Goal: Task Accomplishment & Management: Manage account settings

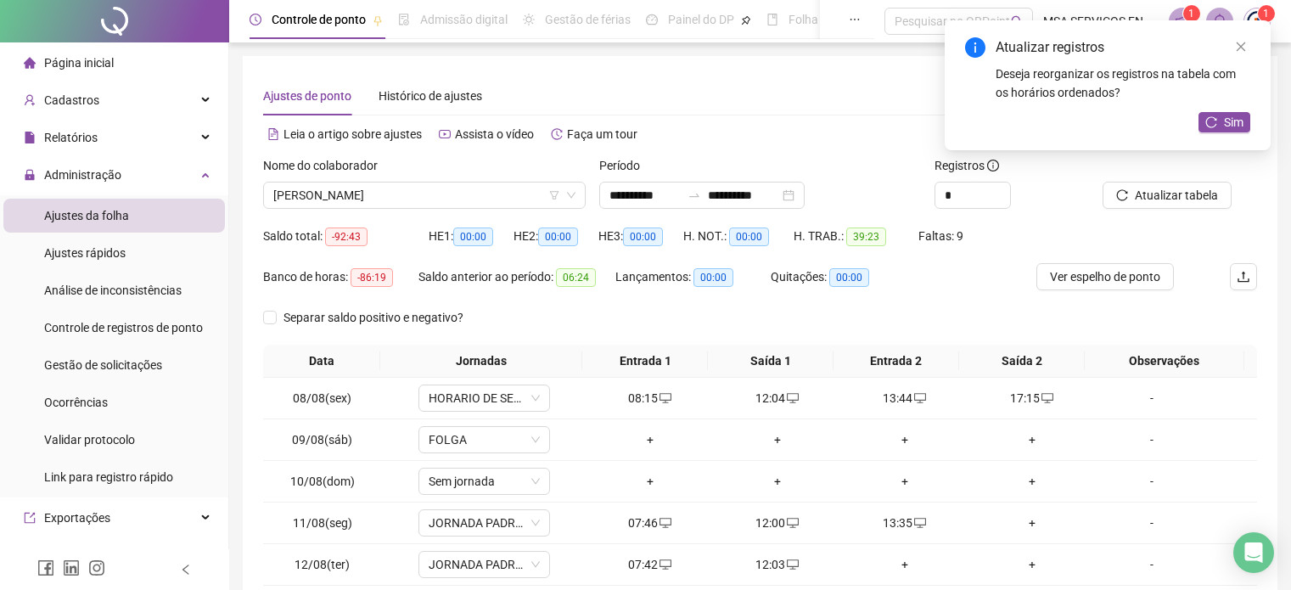
scroll to position [218, 0]
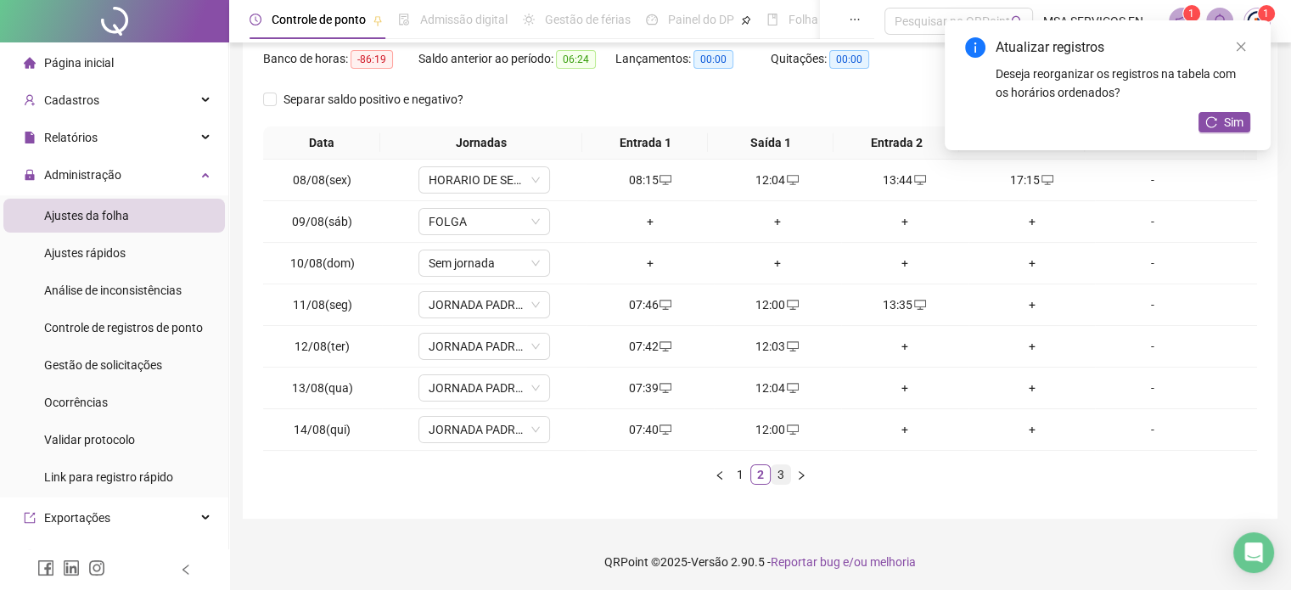
click at [785, 477] on link "3" at bounding box center [780, 474] width 19 height 19
click at [737, 474] on link "1" at bounding box center [740, 474] width 19 height 19
click at [761, 474] on link "2" at bounding box center [760, 474] width 19 height 19
click at [889, 348] on div "+" at bounding box center [905, 346] width 114 height 19
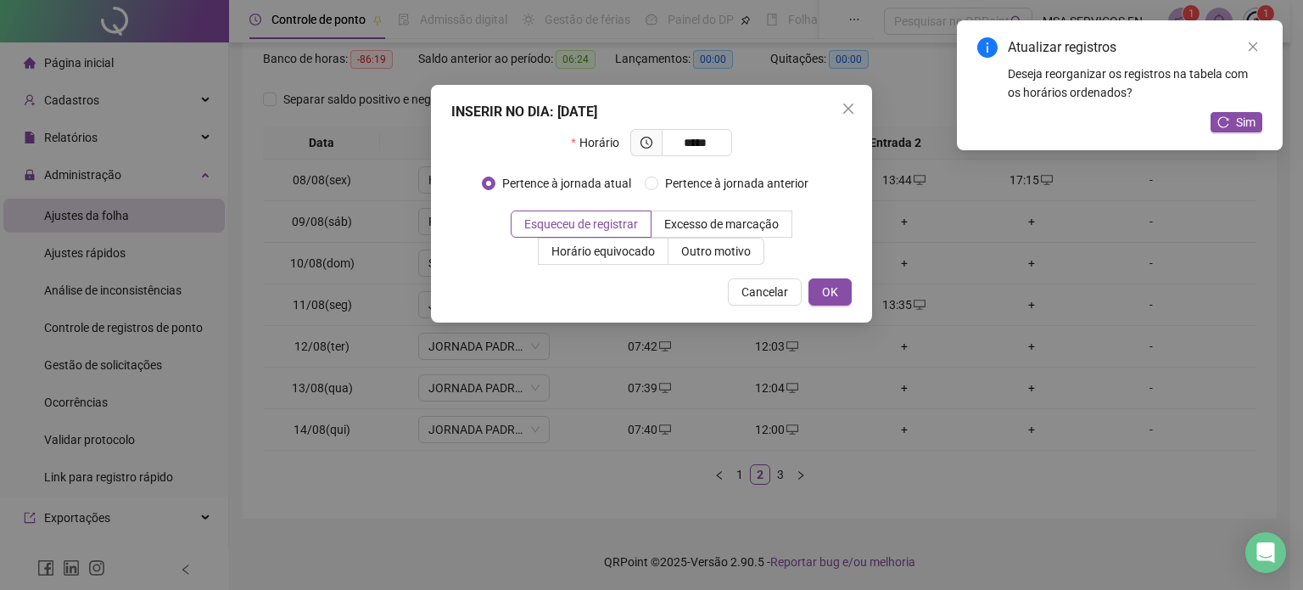
type input "*****"
click at [760, 267] on div "INSERIR NO DIA : [DATE] Horário ***** Pertence à jornada atual Pertence à jorna…" at bounding box center [651, 204] width 441 height 238
click at [731, 257] on span "Outro motivo" at bounding box center [716, 251] width 70 height 14
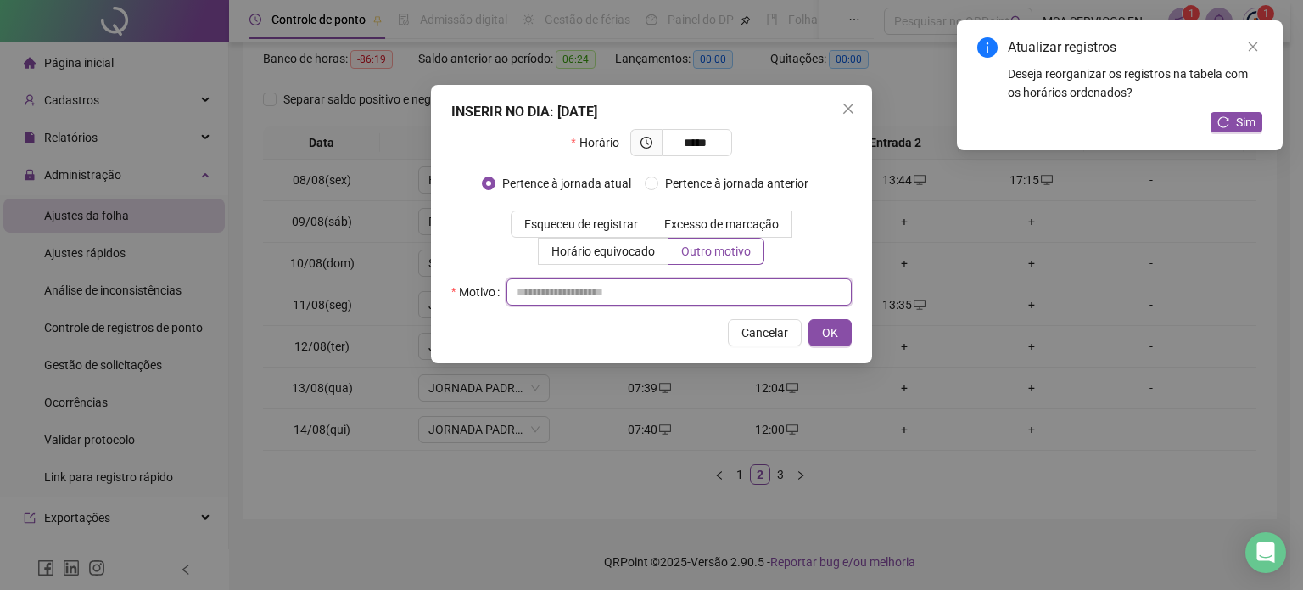
click at [730, 298] on input "text" at bounding box center [679, 291] width 345 height 27
type input "*"
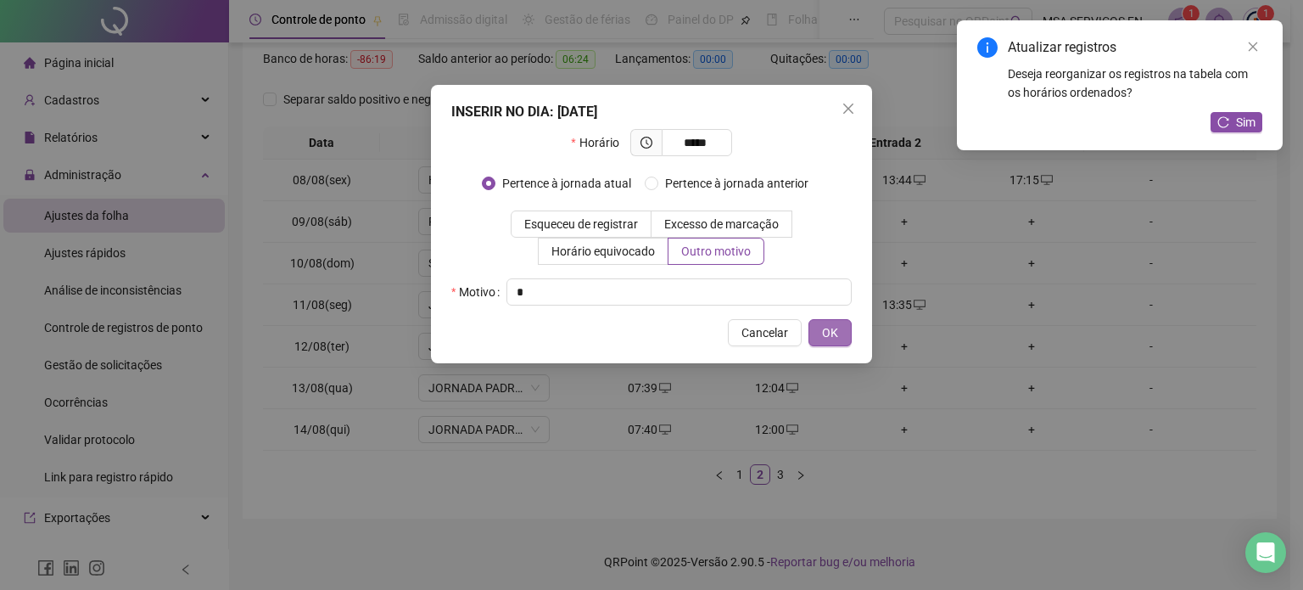
click at [832, 324] on span "OK" at bounding box center [830, 332] width 16 height 19
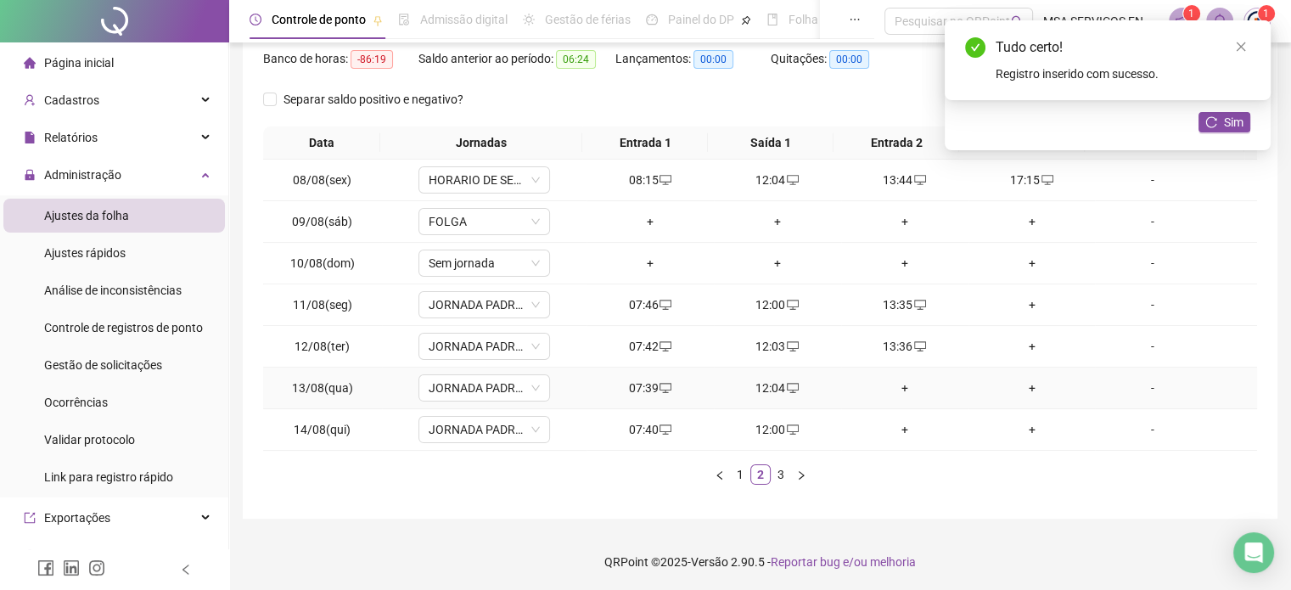
click at [894, 392] on div "+" at bounding box center [905, 387] width 114 height 19
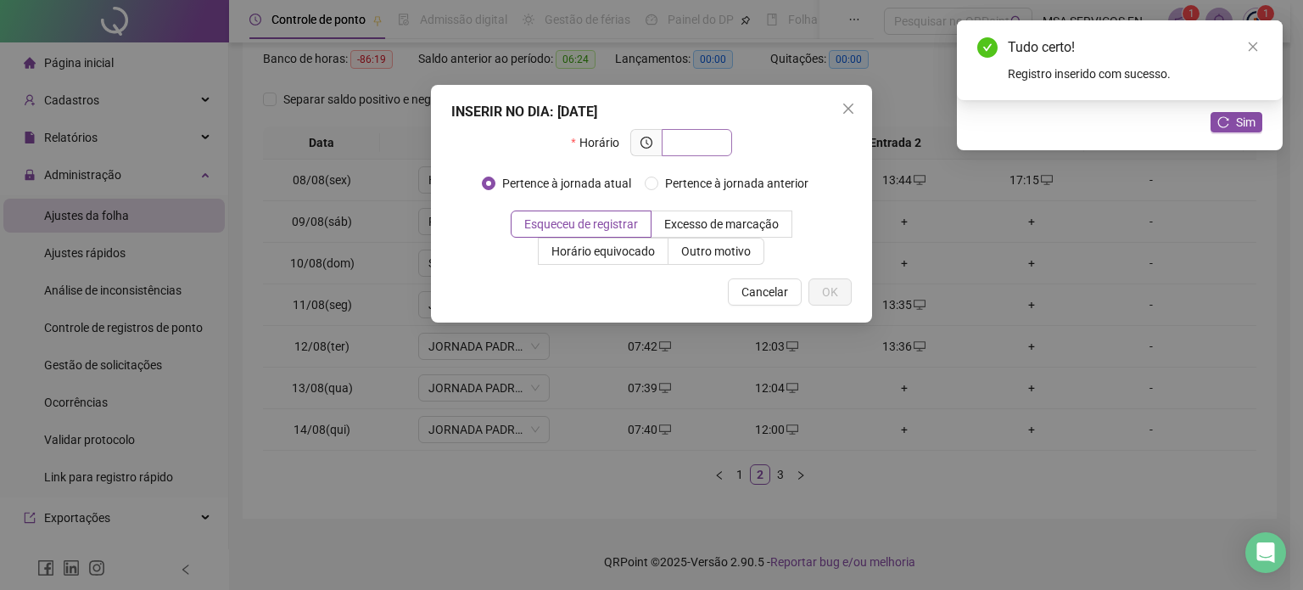
click at [703, 139] on input "text" at bounding box center [695, 142] width 47 height 19
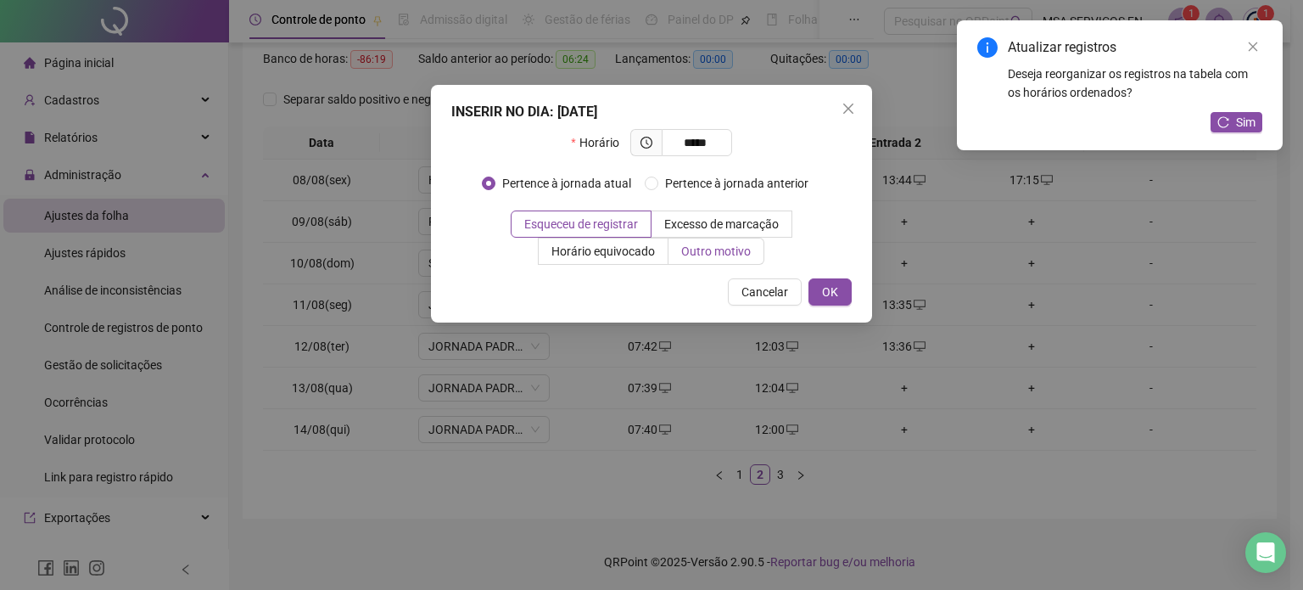
type input "*****"
click at [685, 250] on span "Outro motivo" at bounding box center [716, 251] width 70 height 14
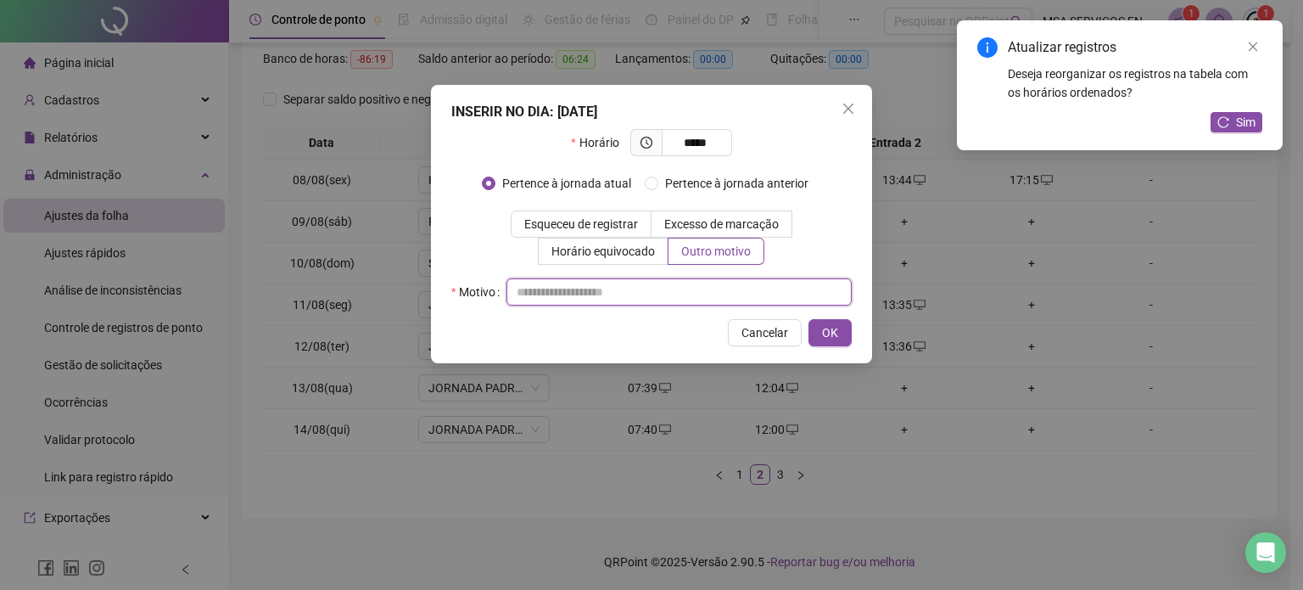
click at [699, 301] on input "text" at bounding box center [679, 291] width 345 height 27
type input "*"
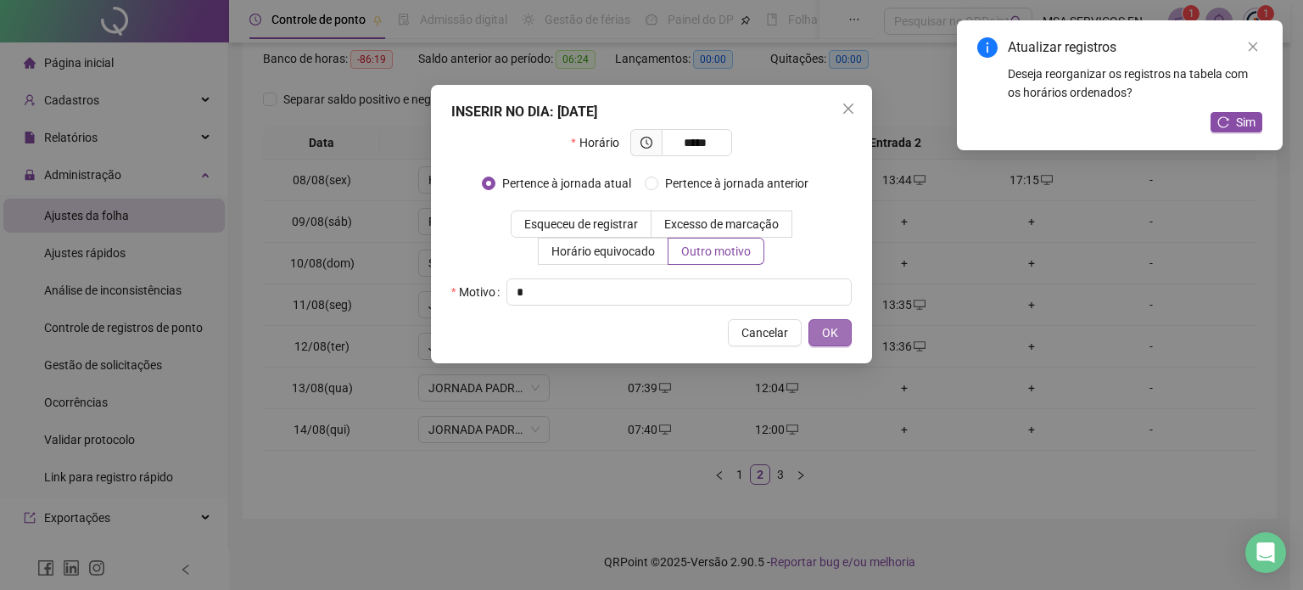
click at [851, 331] on button "OK" at bounding box center [830, 332] width 43 height 27
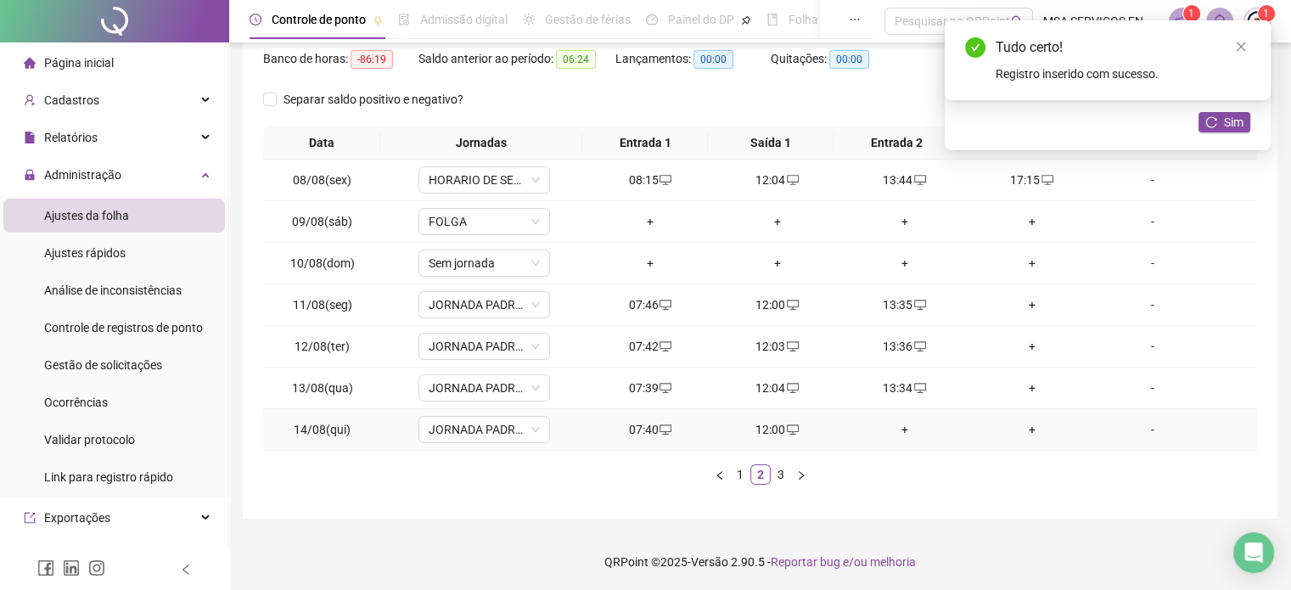
click at [894, 430] on div "+" at bounding box center [905, 429] width 114 height 19
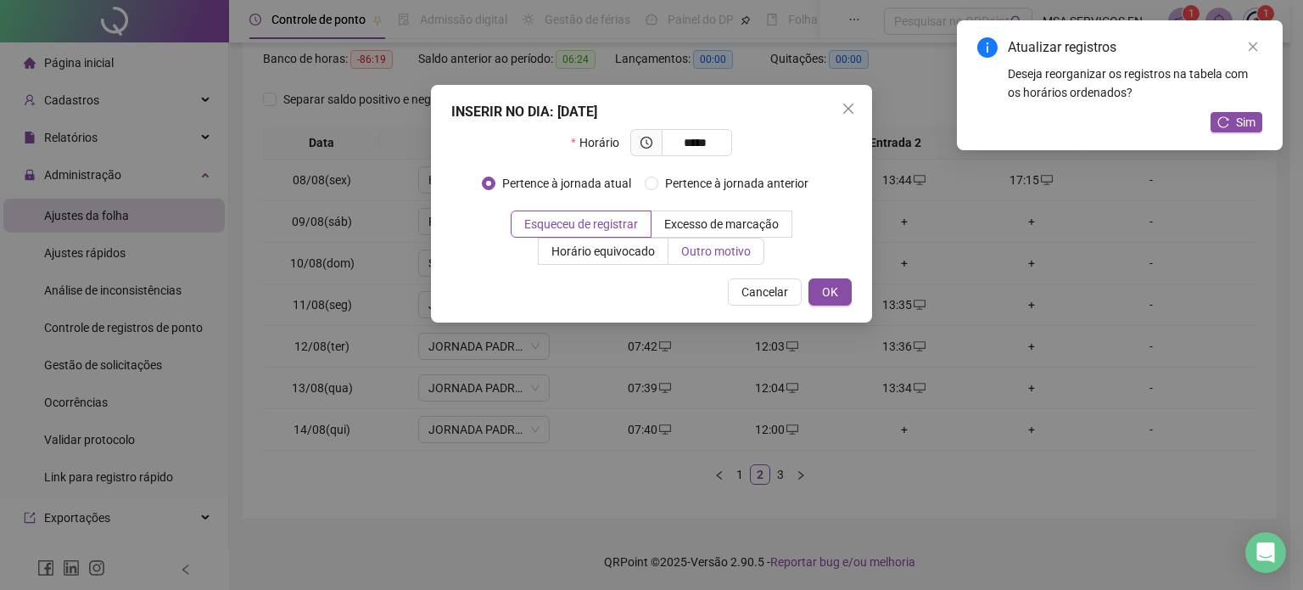
type input "*****"
click at [692, 256] on span "Outro motivo" at bounding box center [716, 251] width 70 height 14
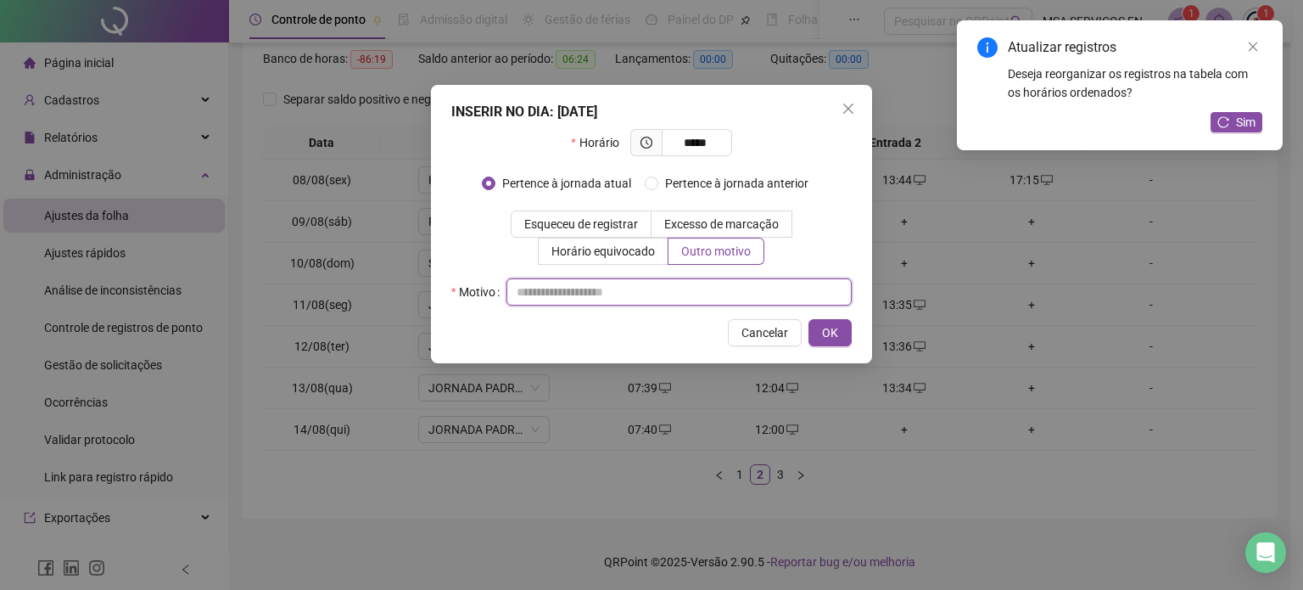
click at [716, 305] on div at bounding box center [679, 291] width 345 height 27
type input "*"
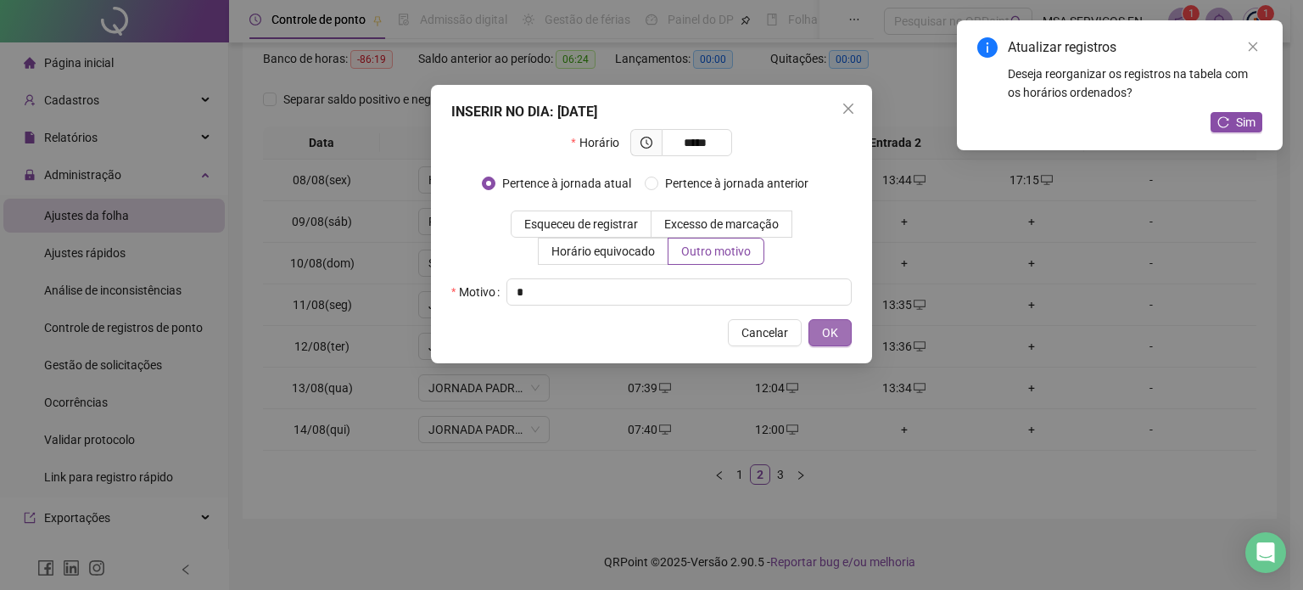
click at [849, 328] on button "OK" at bounding box center [830, 332] width 43 height 27
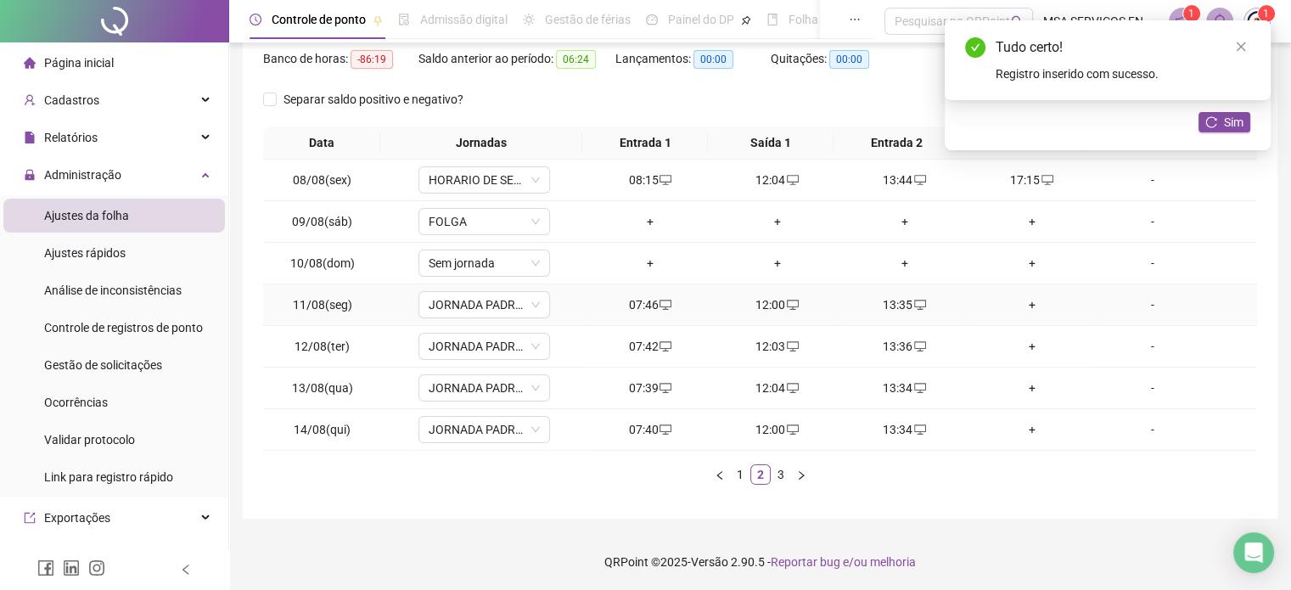
click at [1025, 301] on div "+" at bounding box center [1032, 304] width 114 height 19
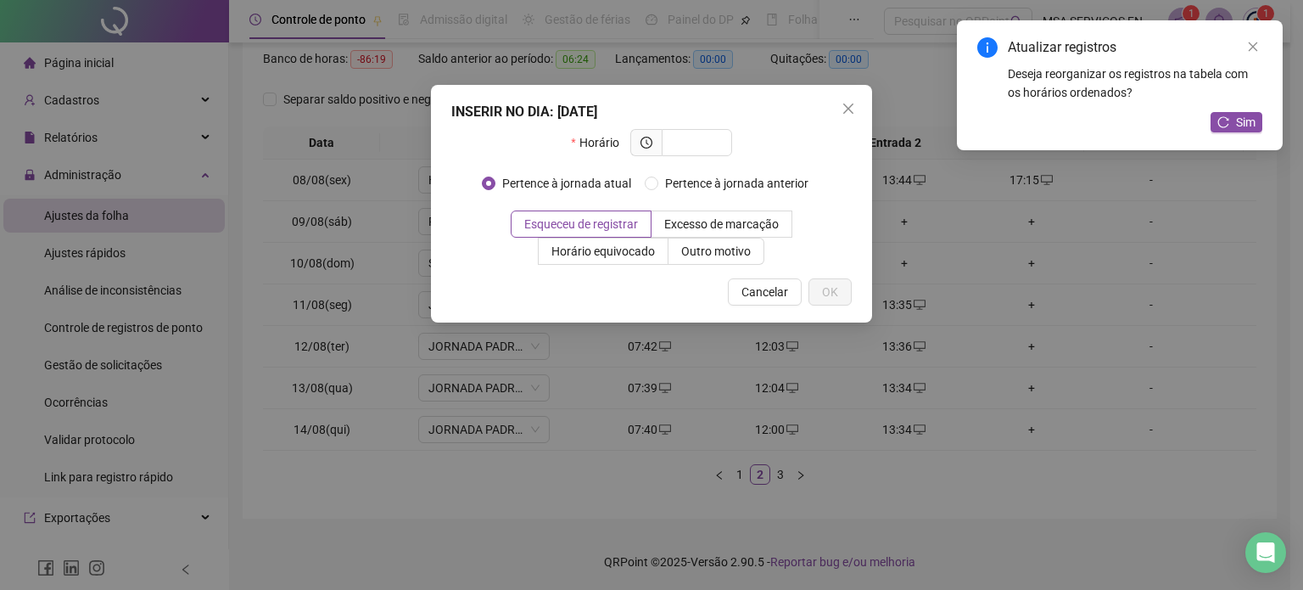
click at [847, 126] on div "INSERIR NO DIA : [DATE] Horário Pertence à jornada atual Pertence à jornada ant…" at bounding box center [651, 204] width 441 height 238
click at [854, 110] on icon "close" at bounding box center [849, 109] width 14 height 14
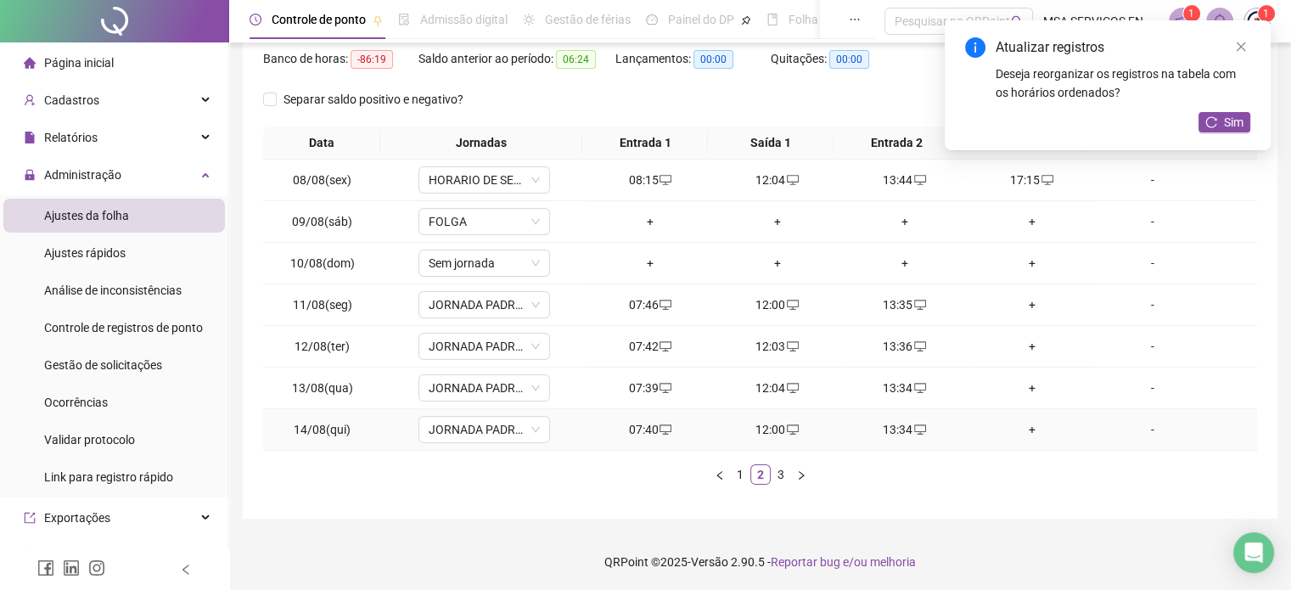
click at [897, 427] on div "13:34" at bounding box center [905, 429] width 114 height 19
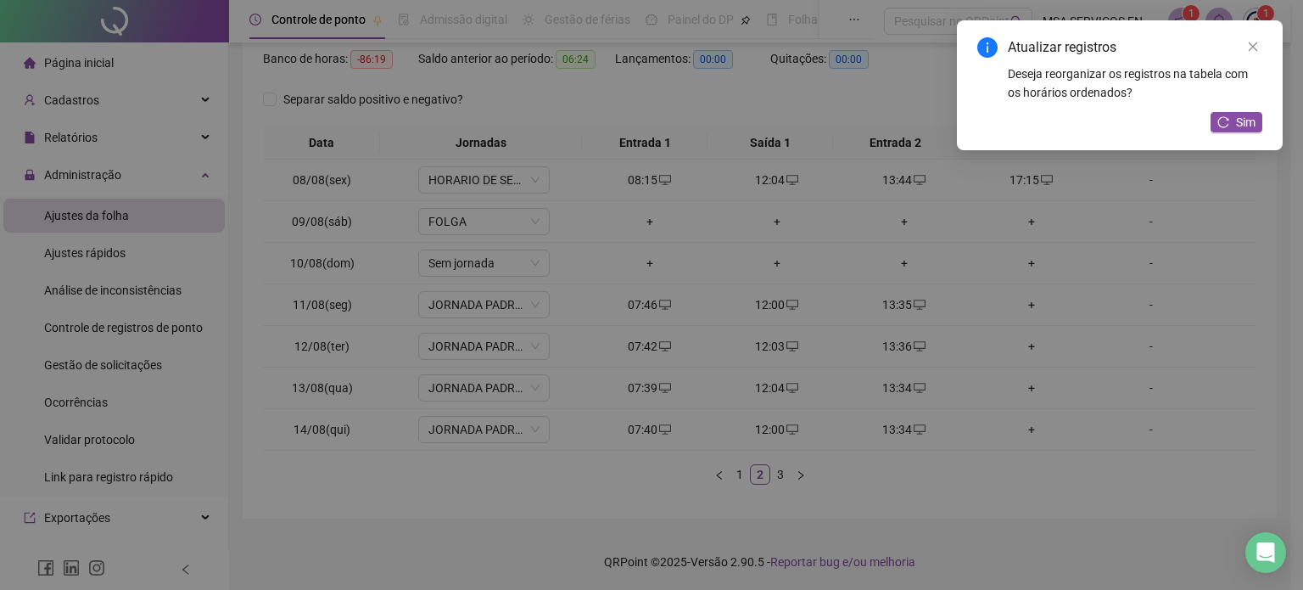
type input "**********"
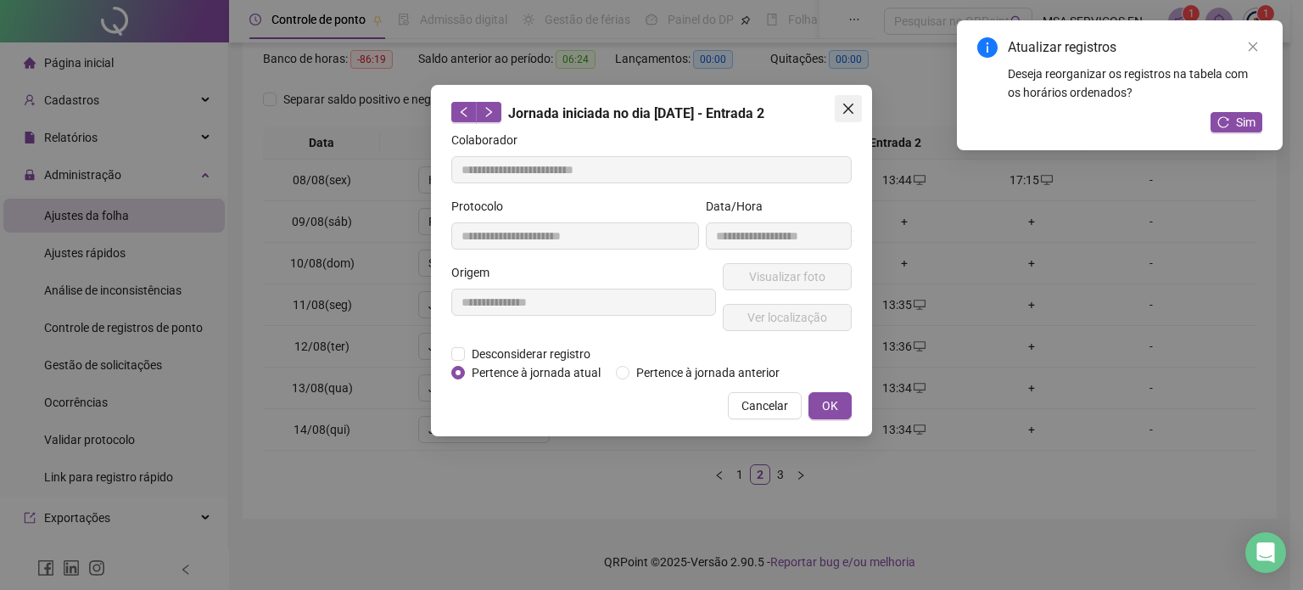
click at [848, 121] on button "Close" at bounding box center [848, 108] width 27 height 27
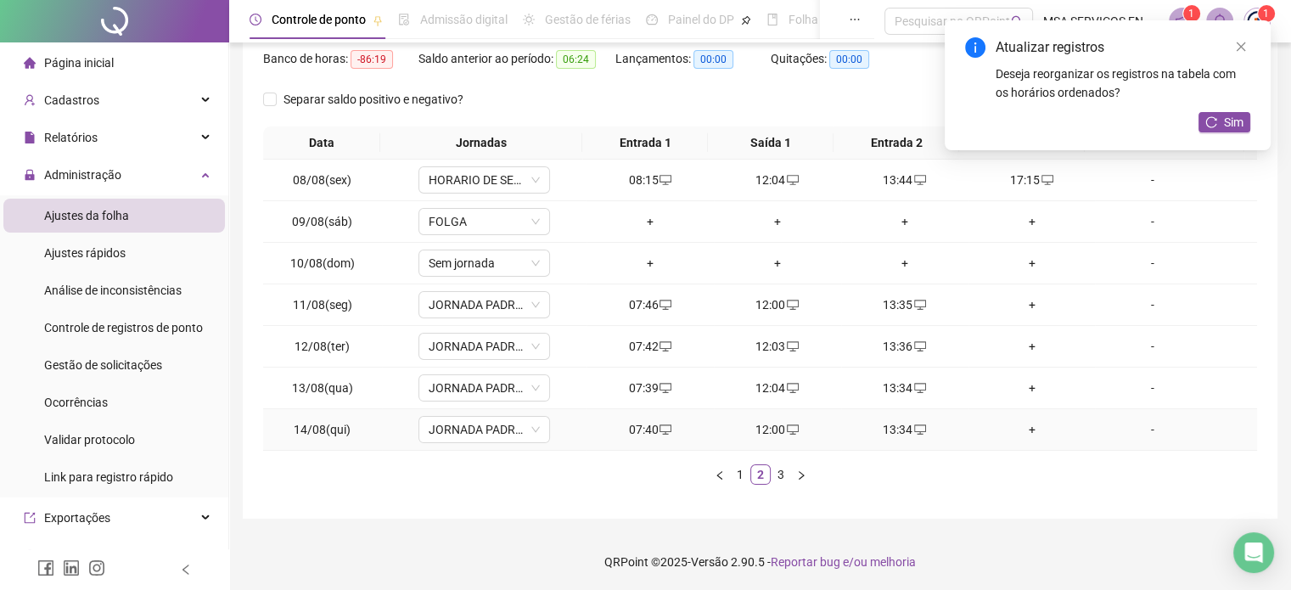
click at [898, 432] on div "13:34" at bounding box center [905, 429] width 114 height 19
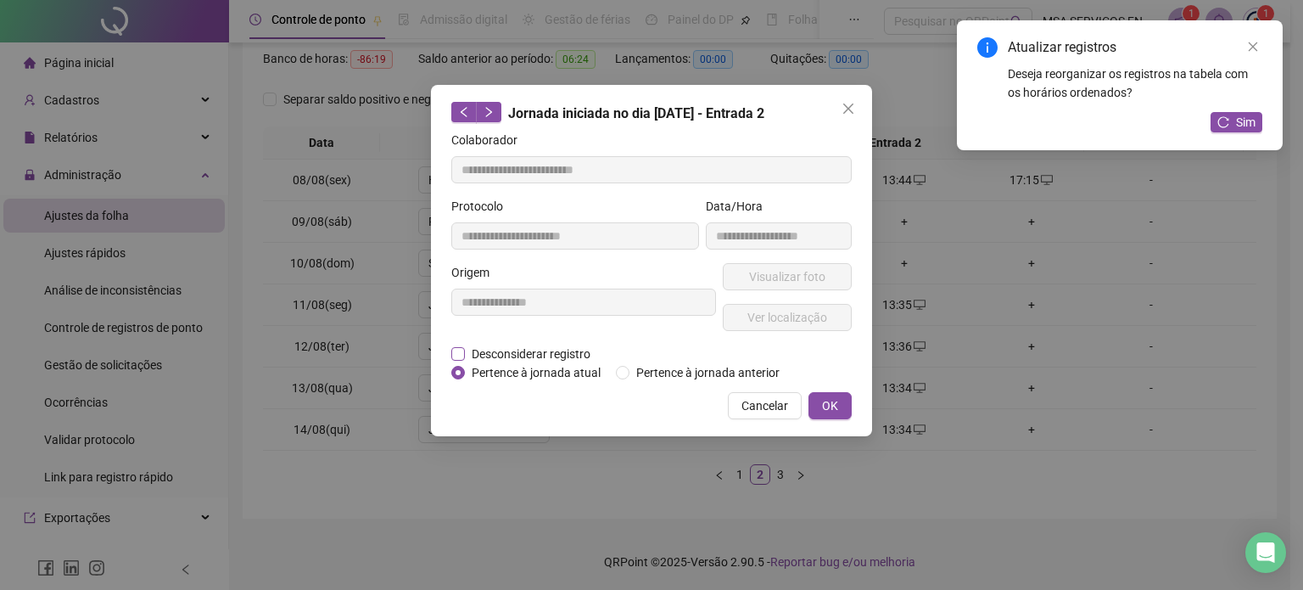
click at [565, 349] on span "Desconsiderar registro" at bounding box center [531, 354] width 132 height 19
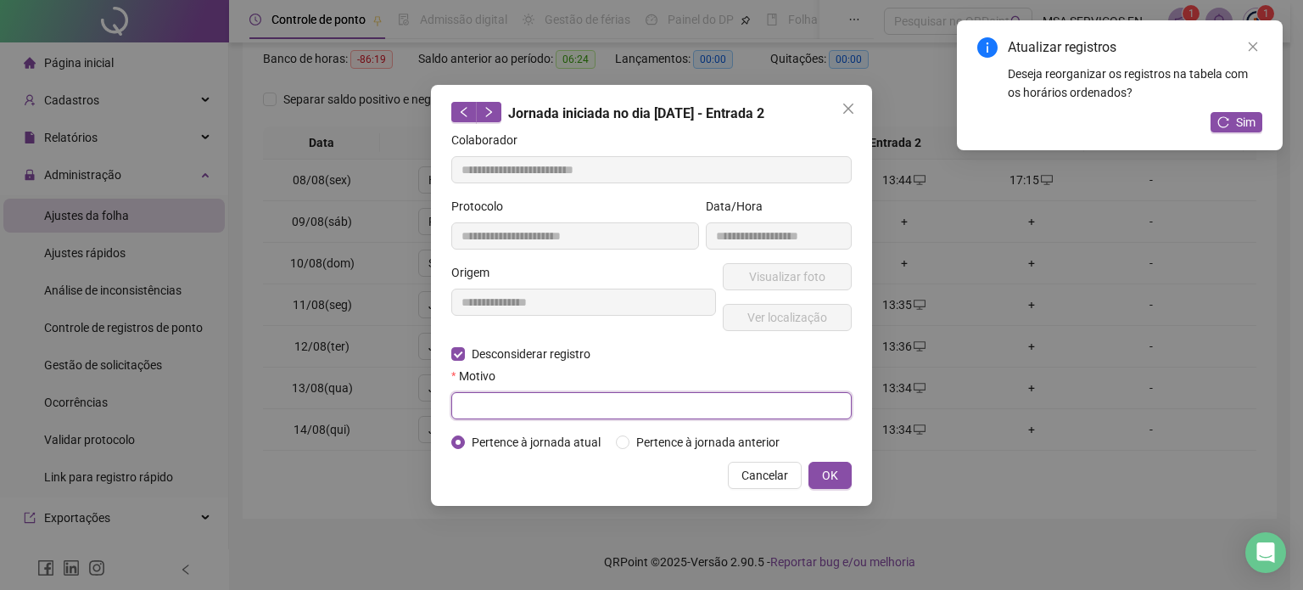
click at [591, 414] on input "text" at bounding box center [651, 405] width 401 height 27
type input "*"
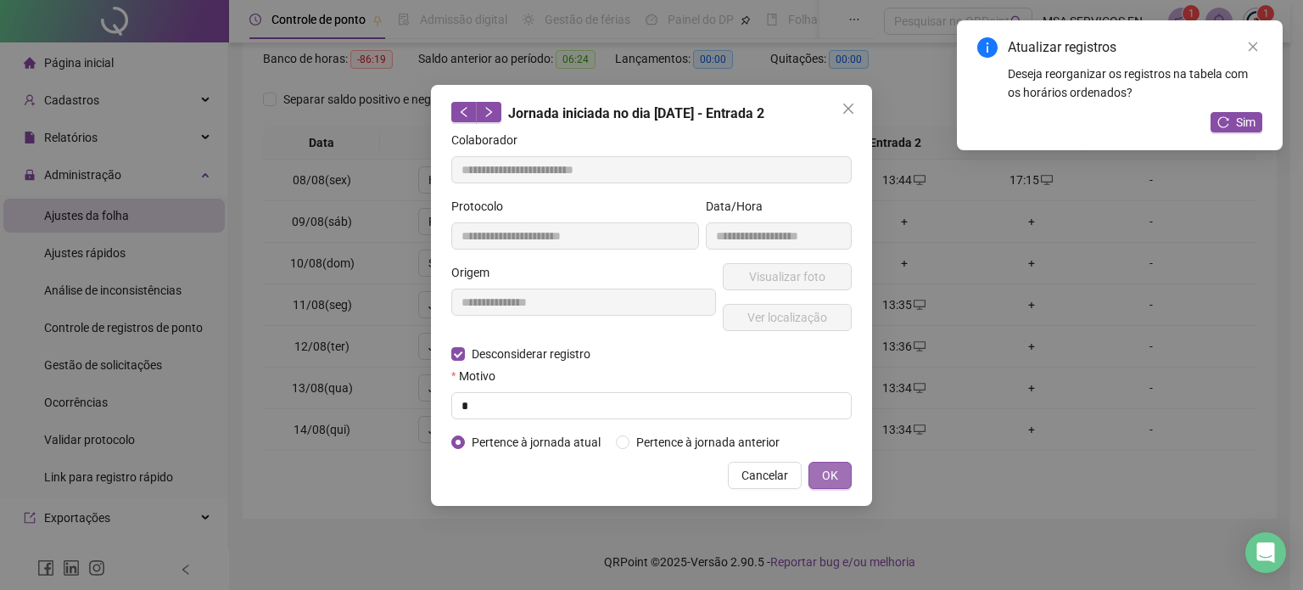
click at [827, 479] on span "OK" at bounding box center [830, 475] width 16 height 19
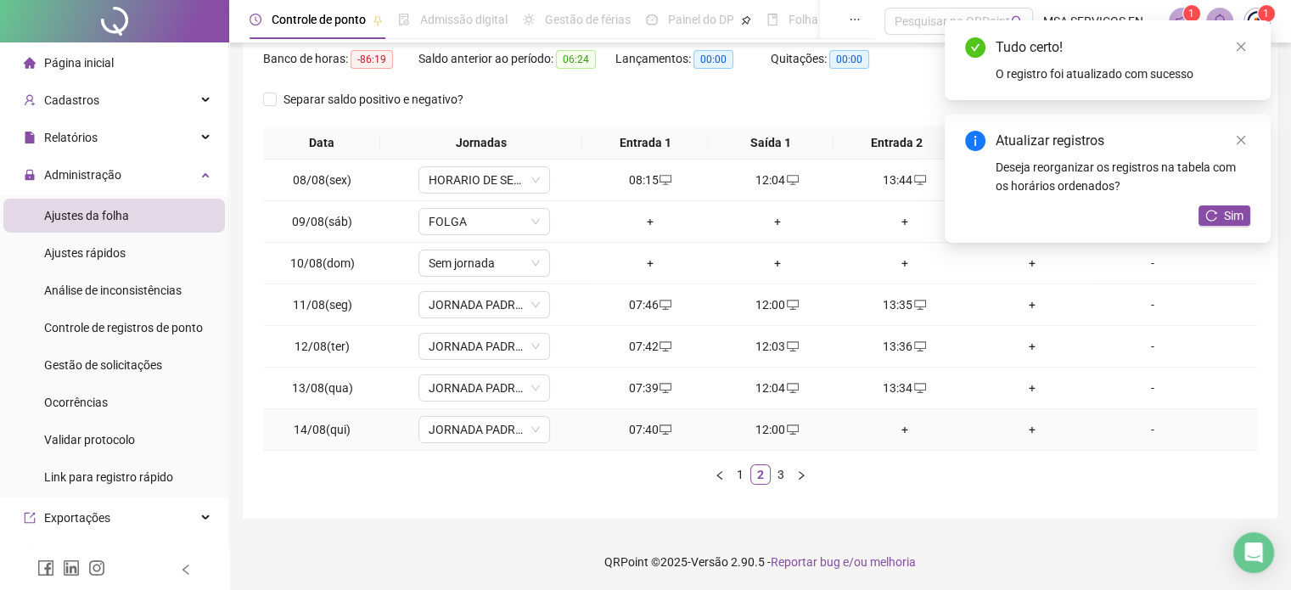
click at [901, 426] on div "+" at bounding box center [905, 429] width 114 height 19
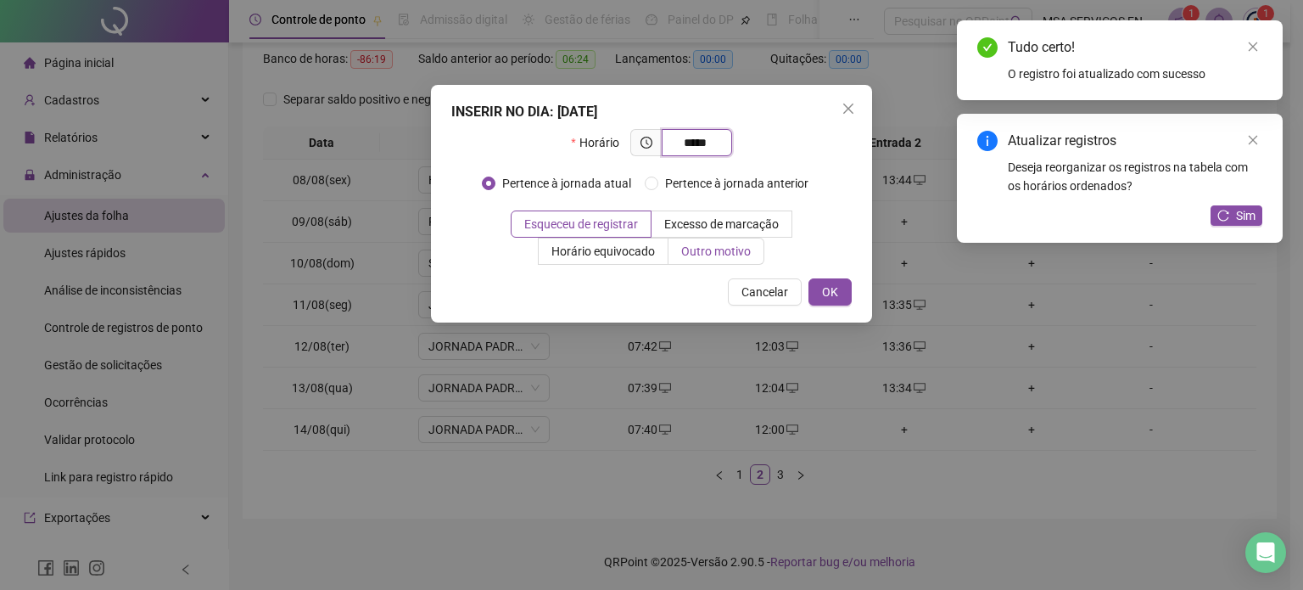
type input "*****"
click at [693, 262] on label "Outro motivo" at bounding box center [717, 251] width 96 height 27
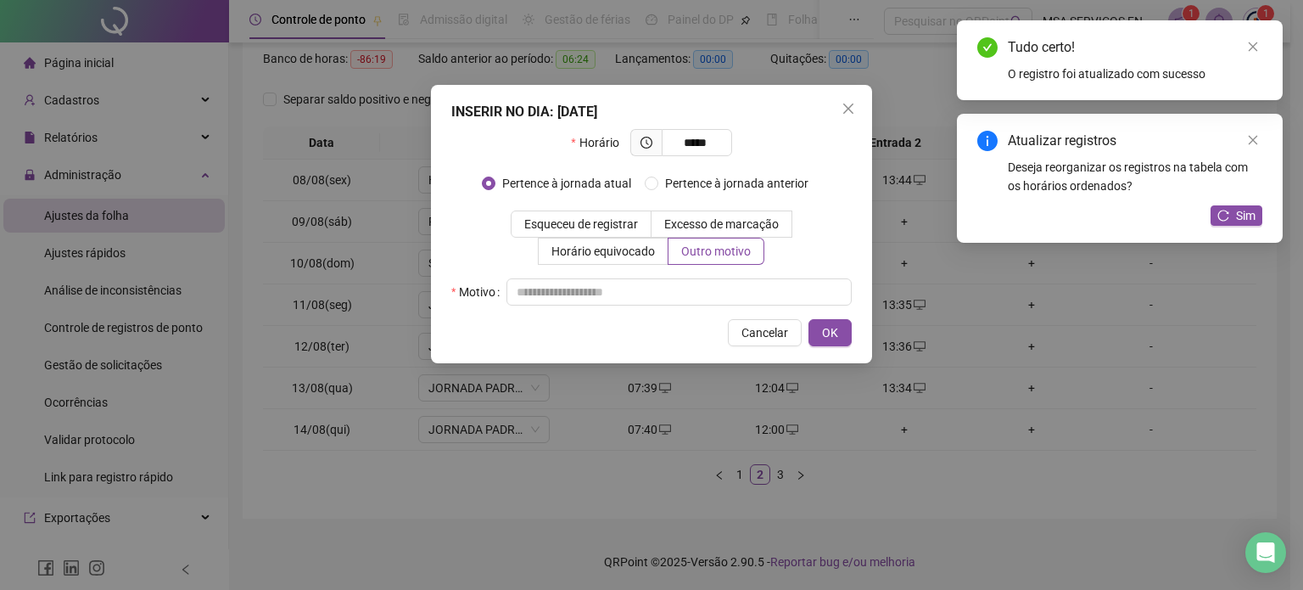
click at [709, 308] on div "INSERIR NO DIA : [DATE] Horário ***** Pertence à jornada atual Pertence à jorna…" at bounding box center [651, 224] width 441 height 278
click at [716, 295] on input "*" at bounding box center [679, 291] width 345 height 27
type input "*"
click at [828, 328] on span "OK" at bounding box center [830, 332] width 16 height 19
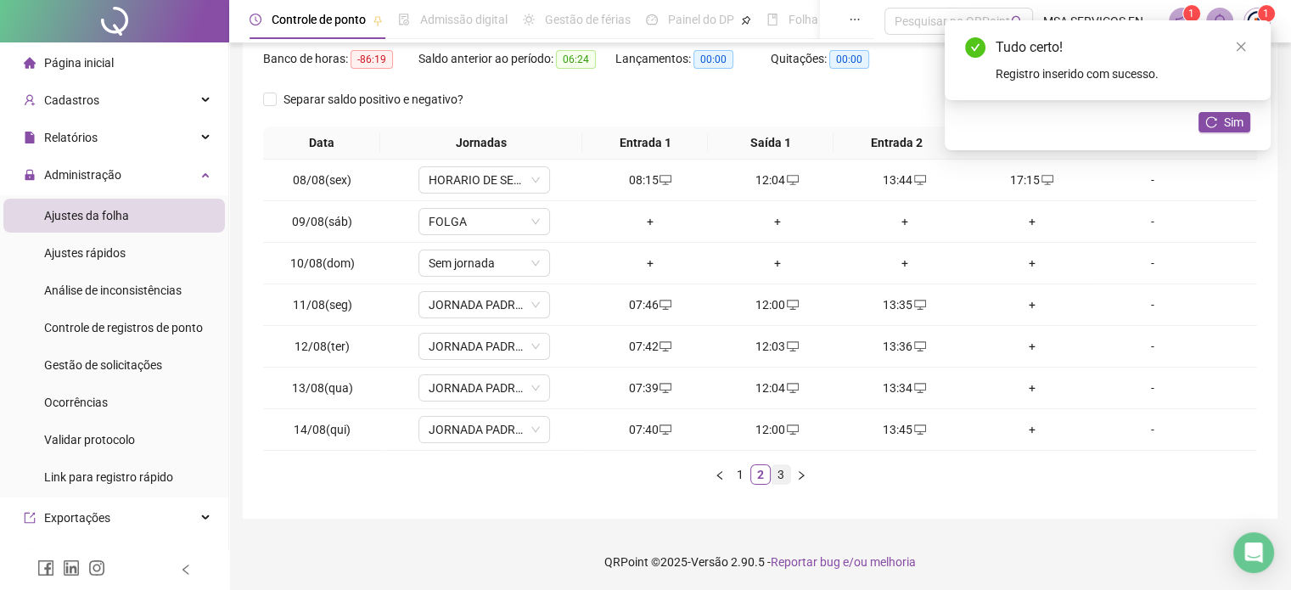
click at [785, 468] on link "3" at bounding box center [780, 474] width 19 height 19
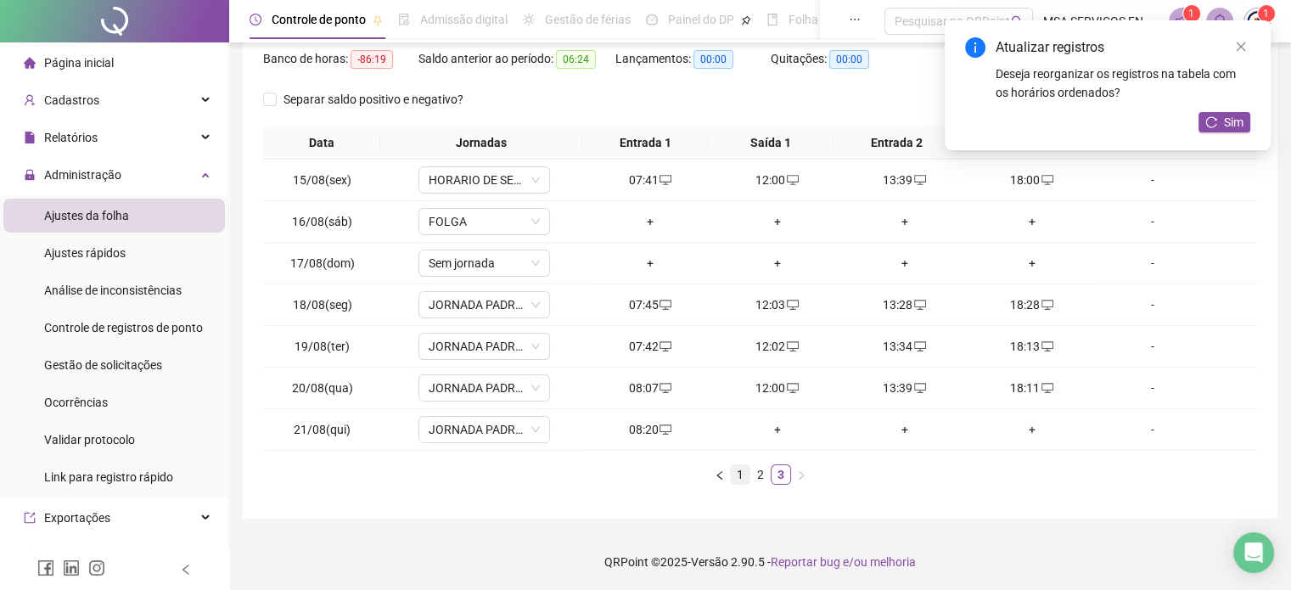
click at [738, 473] on link "1" at bounding box center [740, 474] width 19 height 19
click at [760, 479] on link "2" at bounding box center [760, 474] width 19 height 19
click at [1023, 305] on div "+" at bounding box center [1032, 304] width 114 height 19
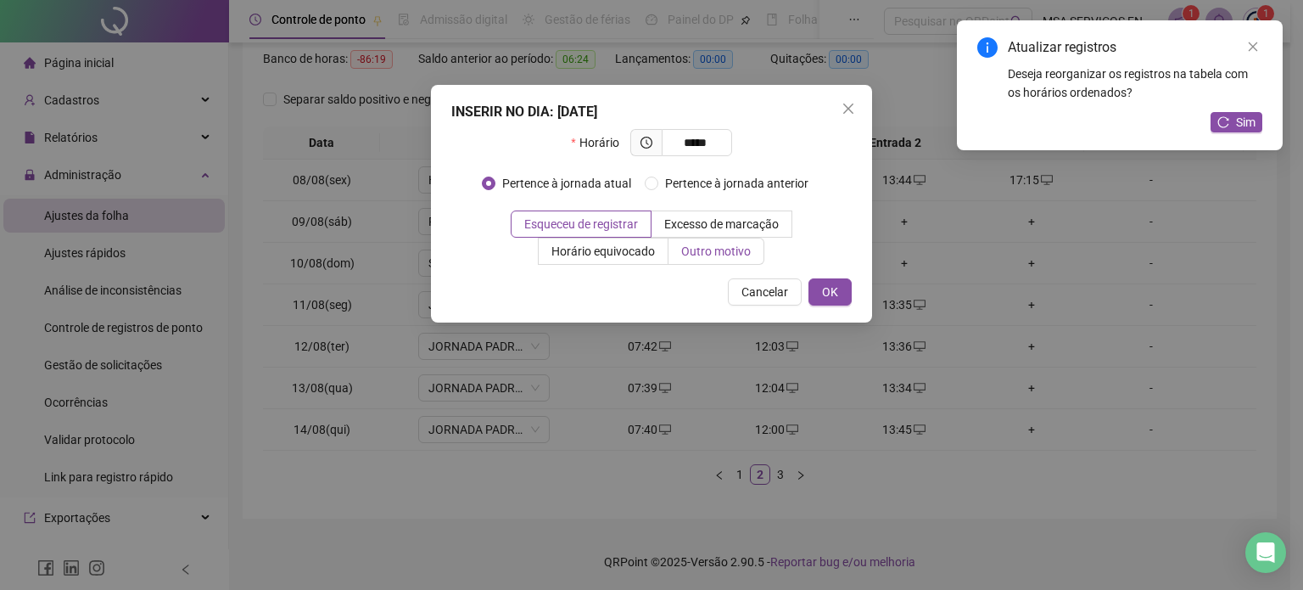
type input "*****"
click at [720, 260] on label "Outro motivo" at bounding box center [717, 251] width 96 height 27
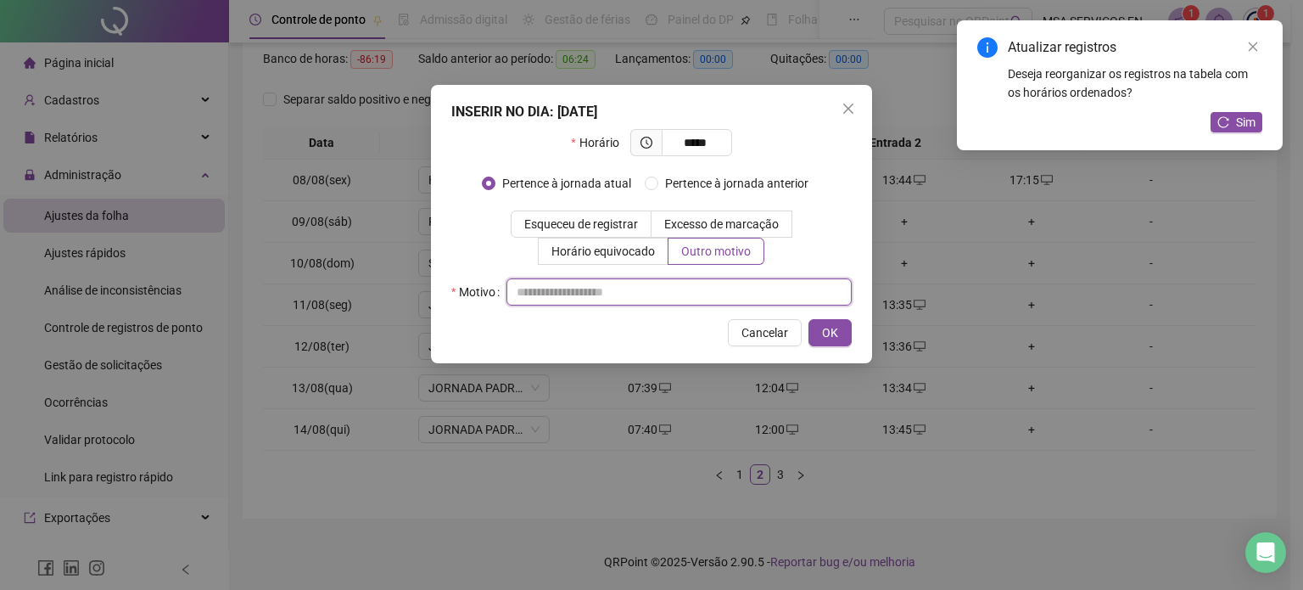
click at [716, 297] on input "text" at bounding box center [679, 291] width 345 height 27
type input "*"
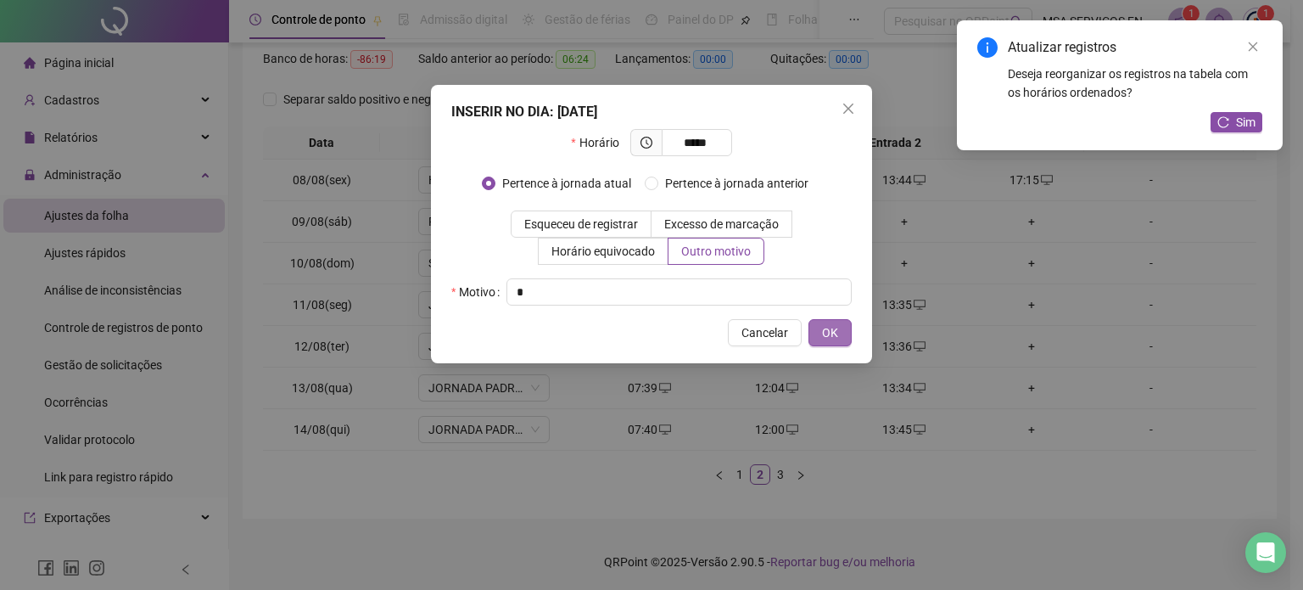
click at [822, 334] on span "OK" at bounding box center [830, 332] width 16 height 19
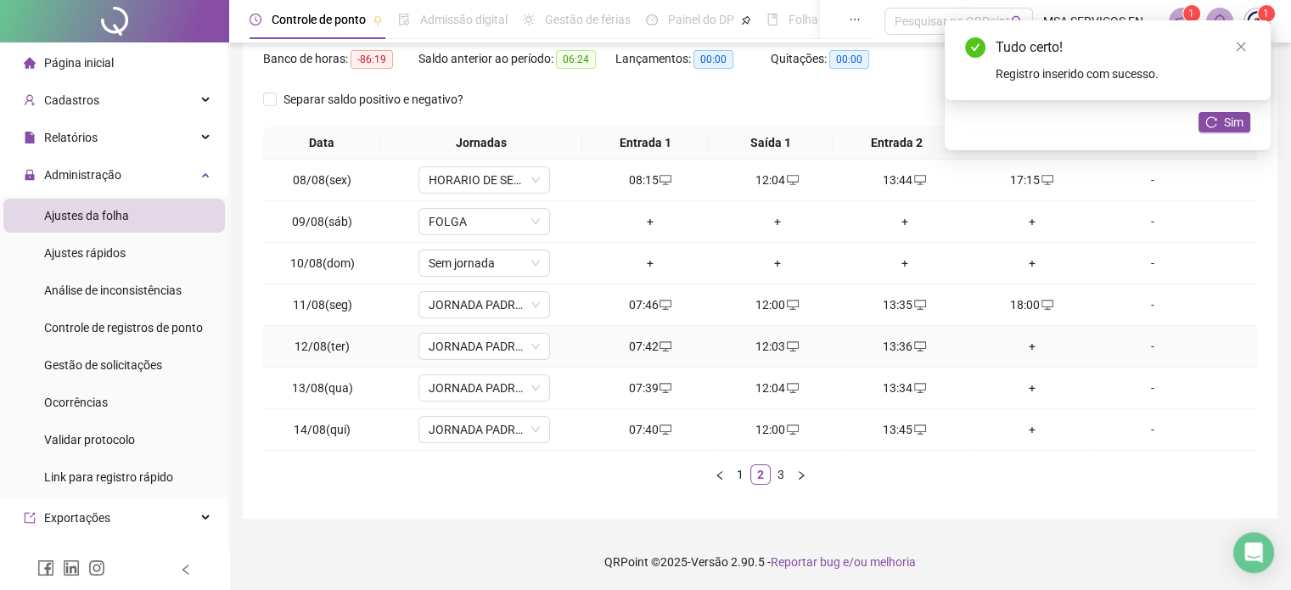
click at [1024, 345] on div "+" at bounding box center [1032, 346] width 114 height 19
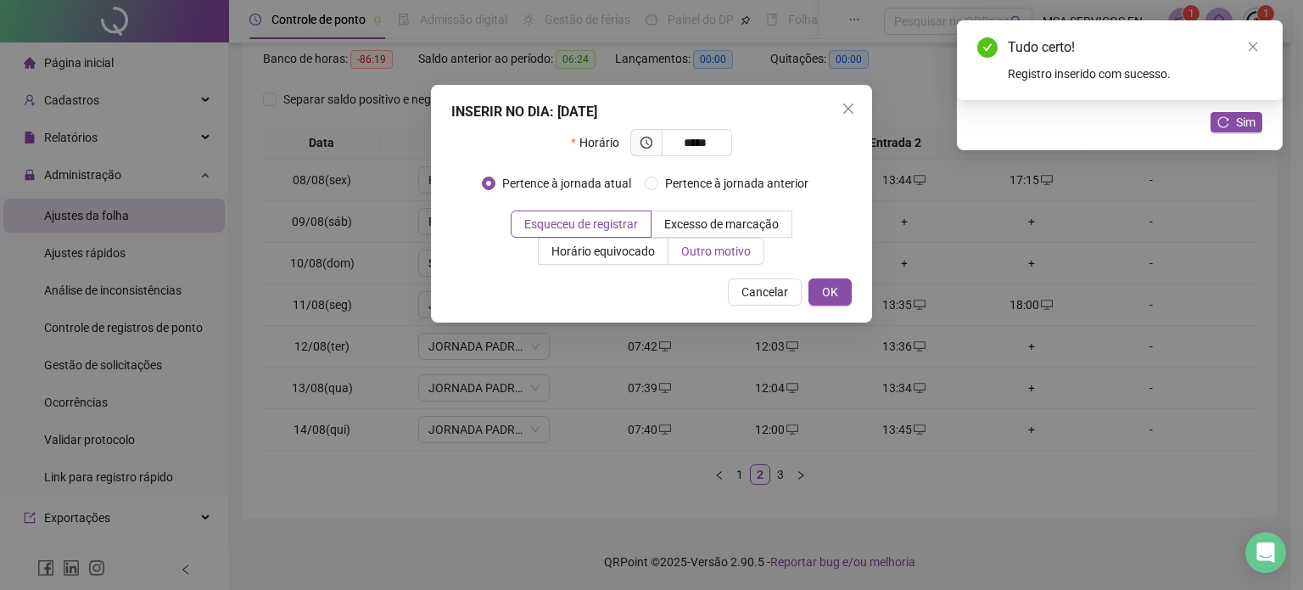
type input "*****"
click at [671, 255] on label "Outro motivo" at bounding box center [717, 251] width 96 height 27
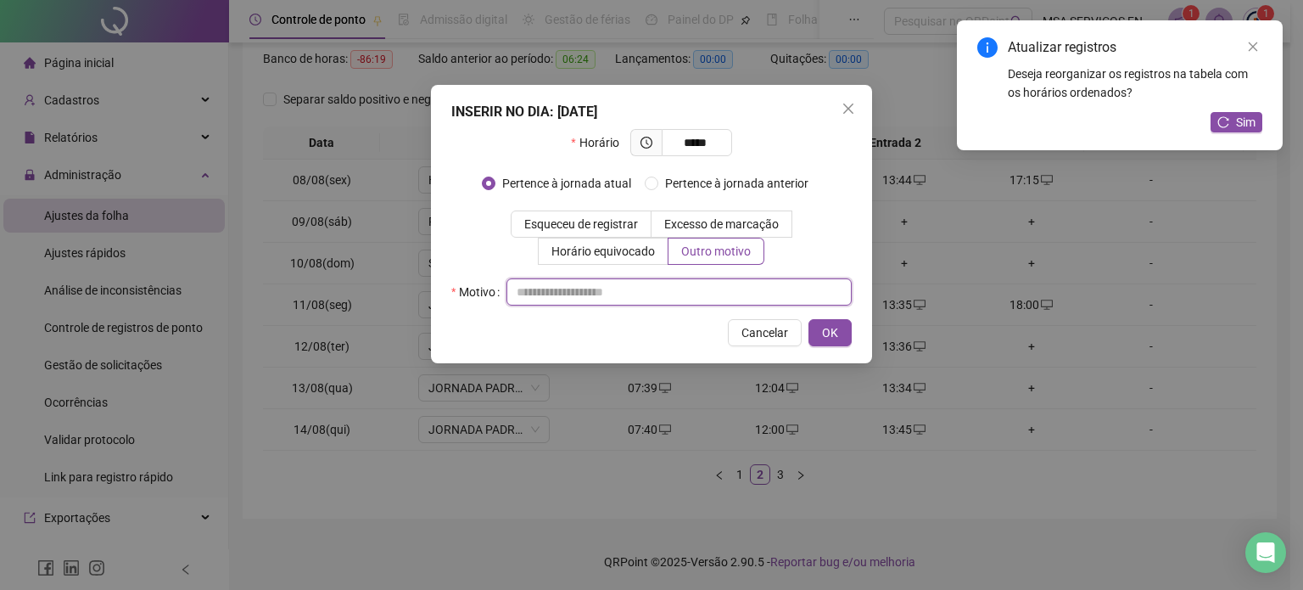
click at [680, 298] on input "text" at bounding box center [679, 291] width 345 height 27
type input "*"
click at [808, 341] on div "Cancelar OK" at bounding box center [651, 332] width 401 height 27
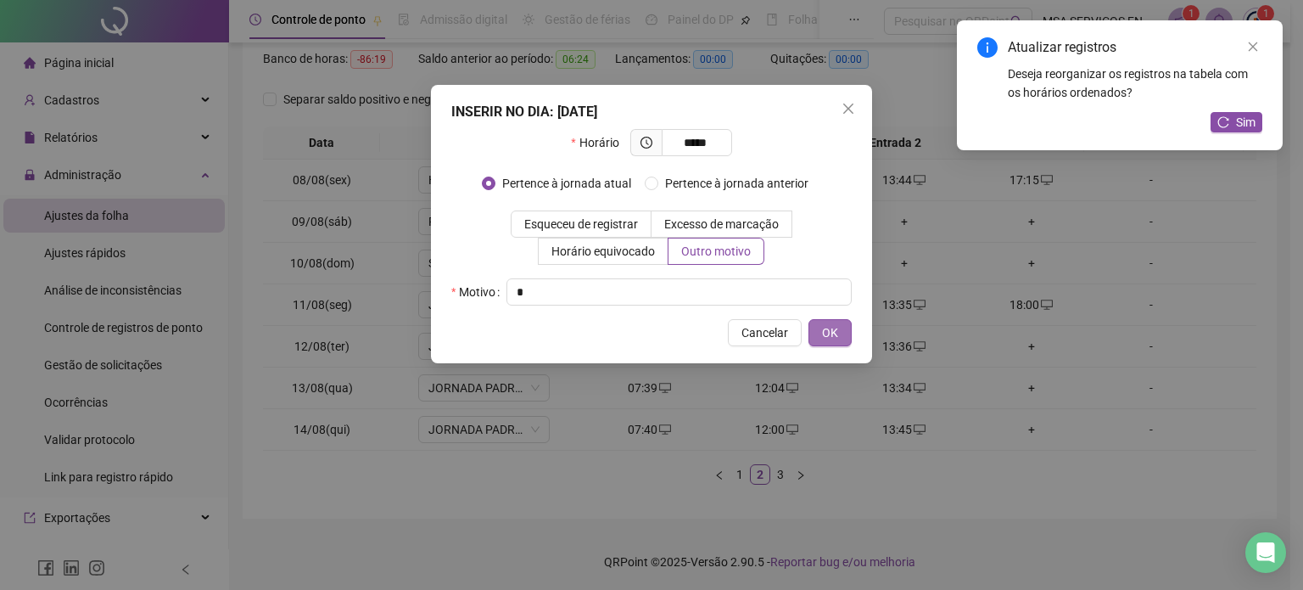
click at [818, 337] on button "OK" at bounding box center [830, 332] width 43 height 27
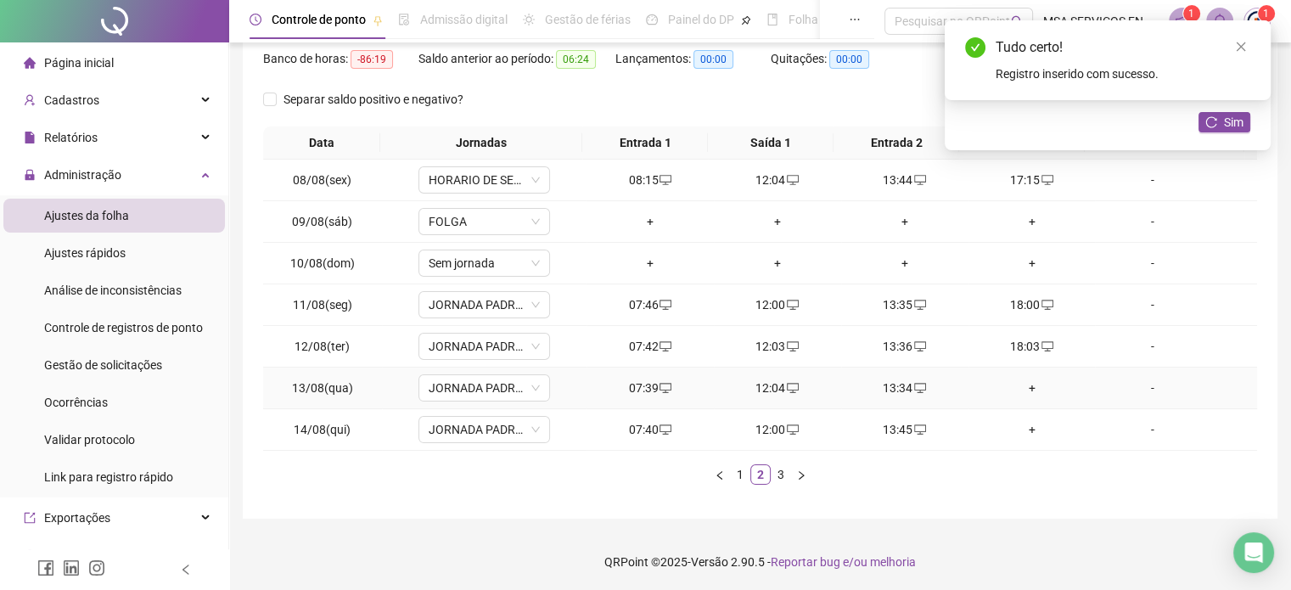
click at [1017, 393] on div "+" at bounding box center [1032, 387] width 114 height 19
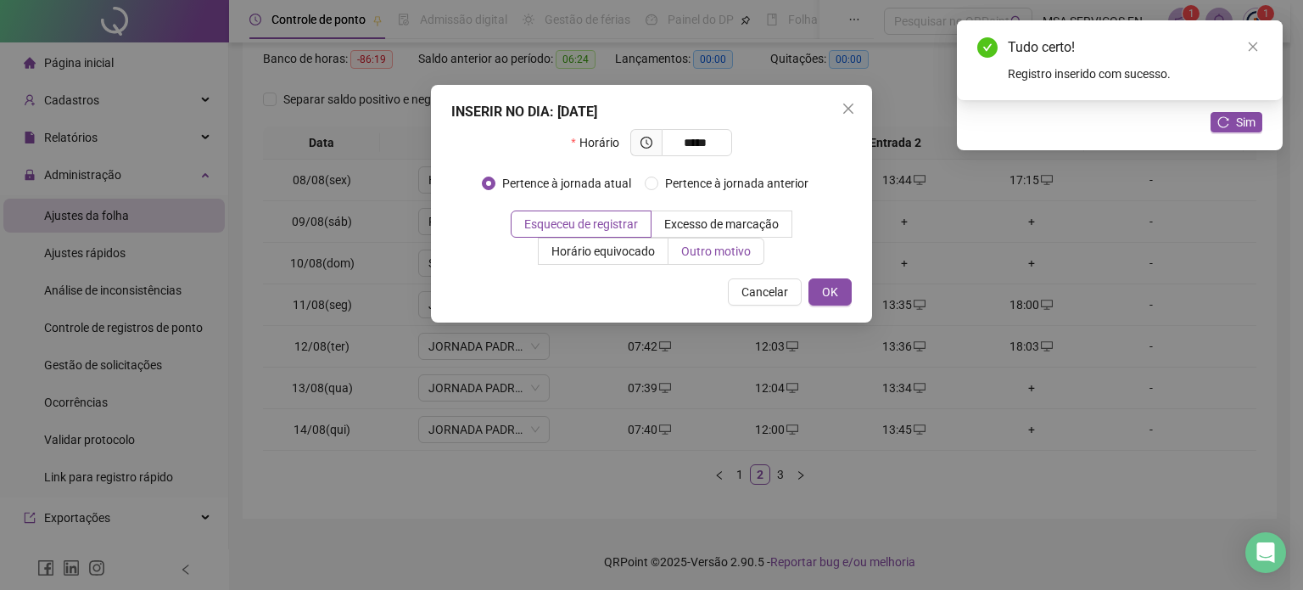
type input "*****"
click at [694, 245] on span "Outro motivo" at bounding box center [716, 251] width 70 height 14
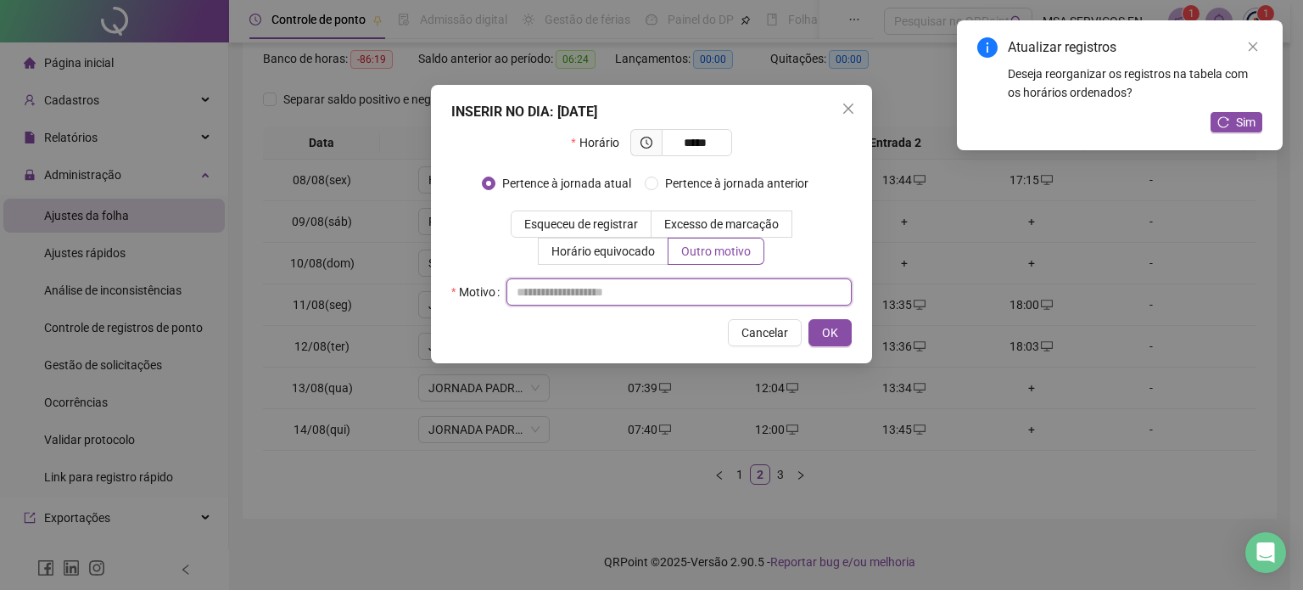
click at [703, 293] on input "text" at bounding box center [679, 291] width 345 height 27
type input "*"
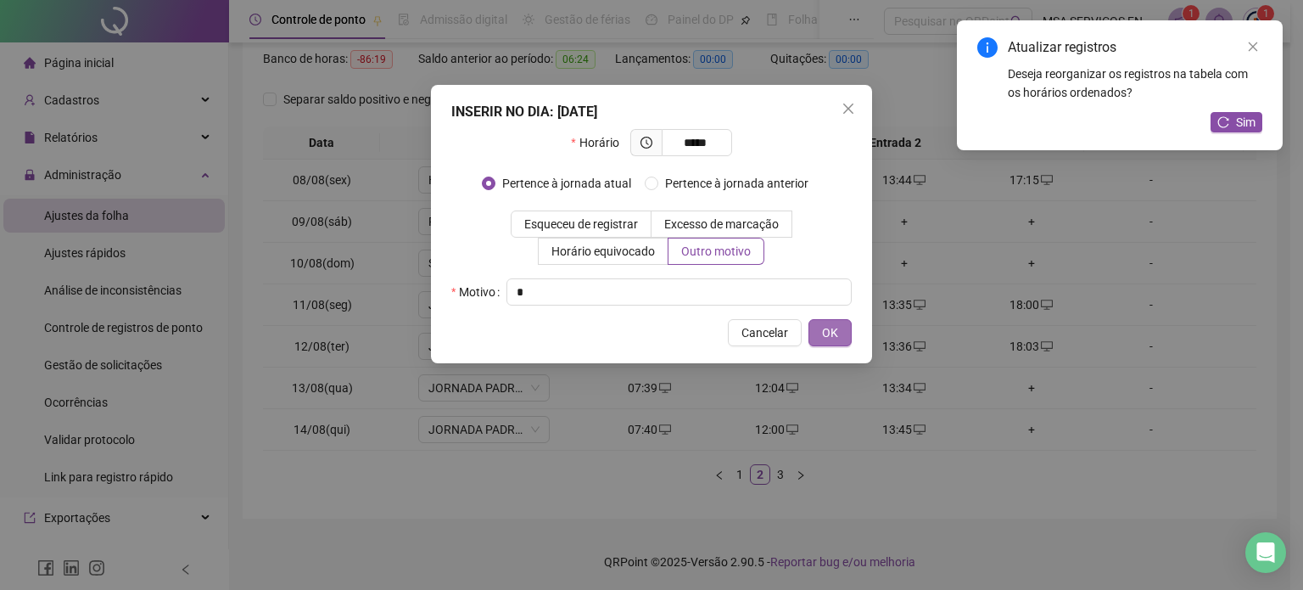
click at [834, 335] on span "OK" at bounding box center [830, 332] width 16 height 19
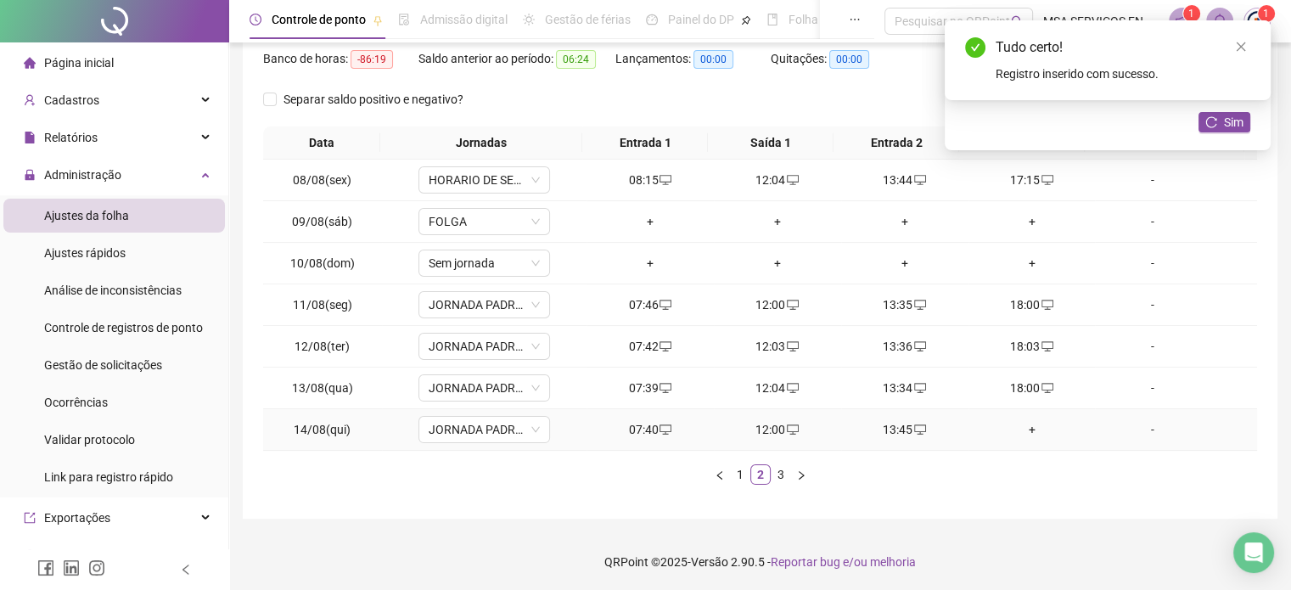
click at [1015, 429] on div "+" at bounding box center [1032, 429] width 114 height 19
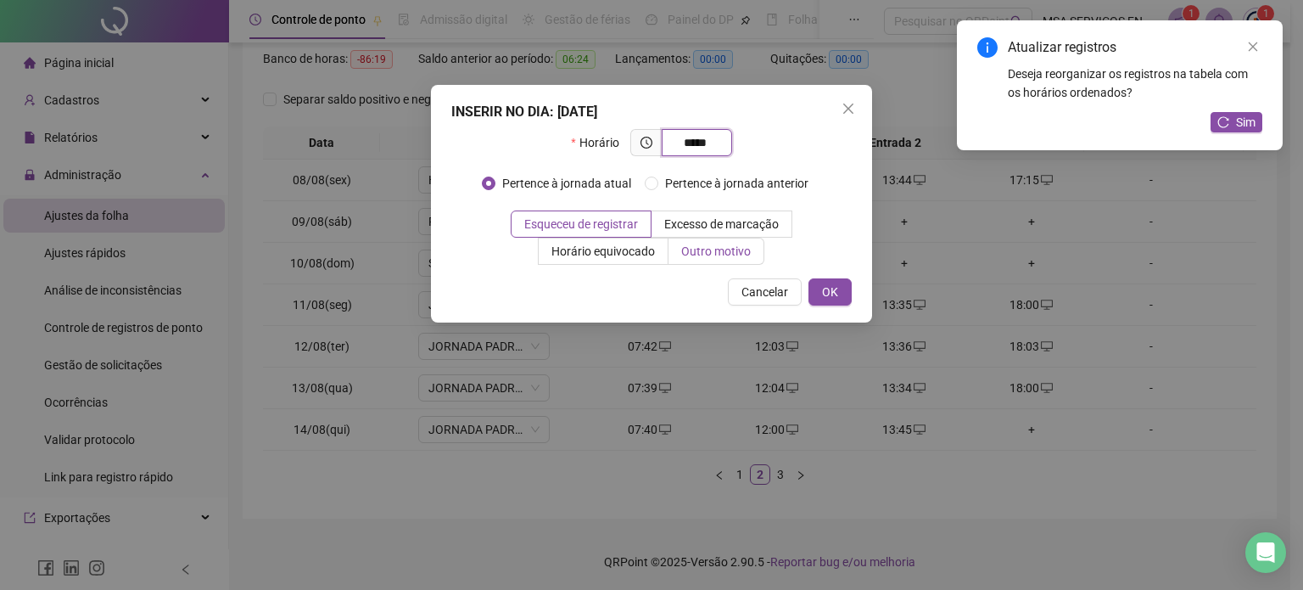
type input "*****"
click at [715, 256] on span "Outro motivo" at bounding box center [716, 251] width 70 height 14
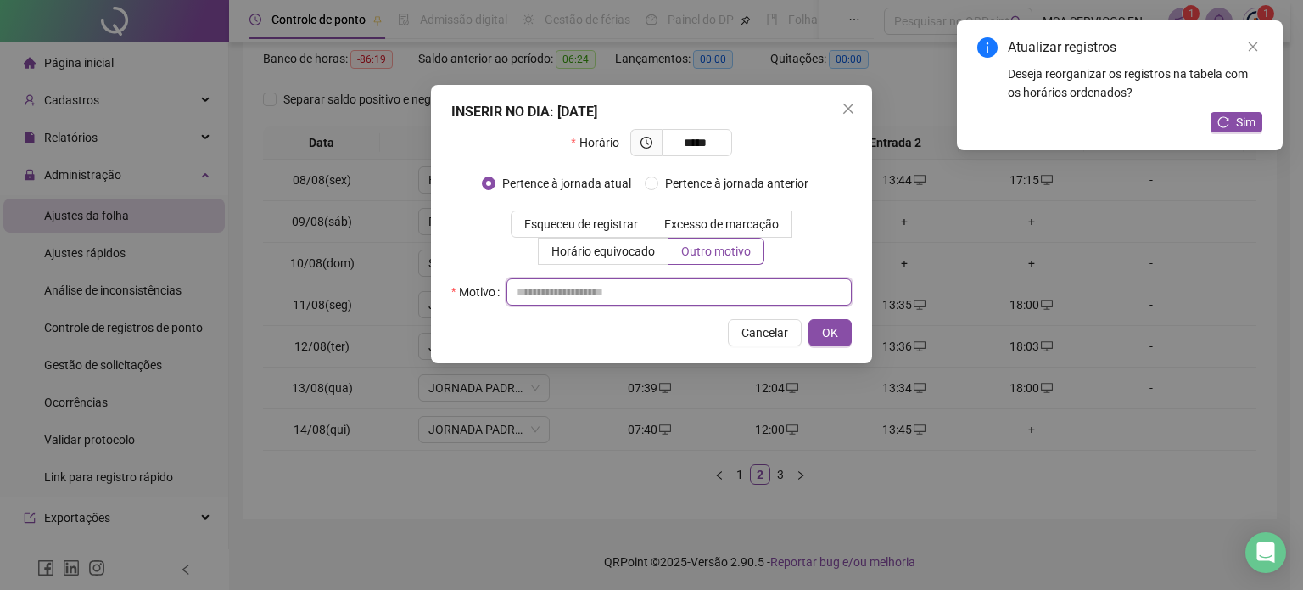
click at [720, 304] on input "text" at bounding box center [679, 291] width 345 height 27
type input "*"
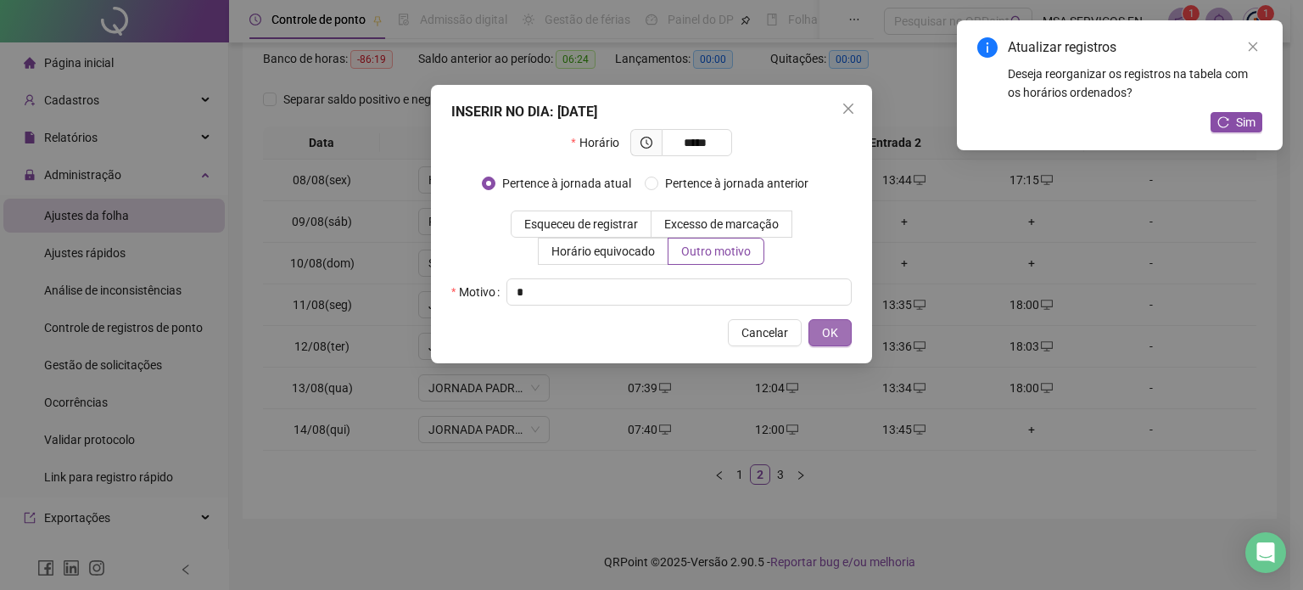
click at [821, 338] on button "OK" at bounding box center [830, 332] width 43 height 27
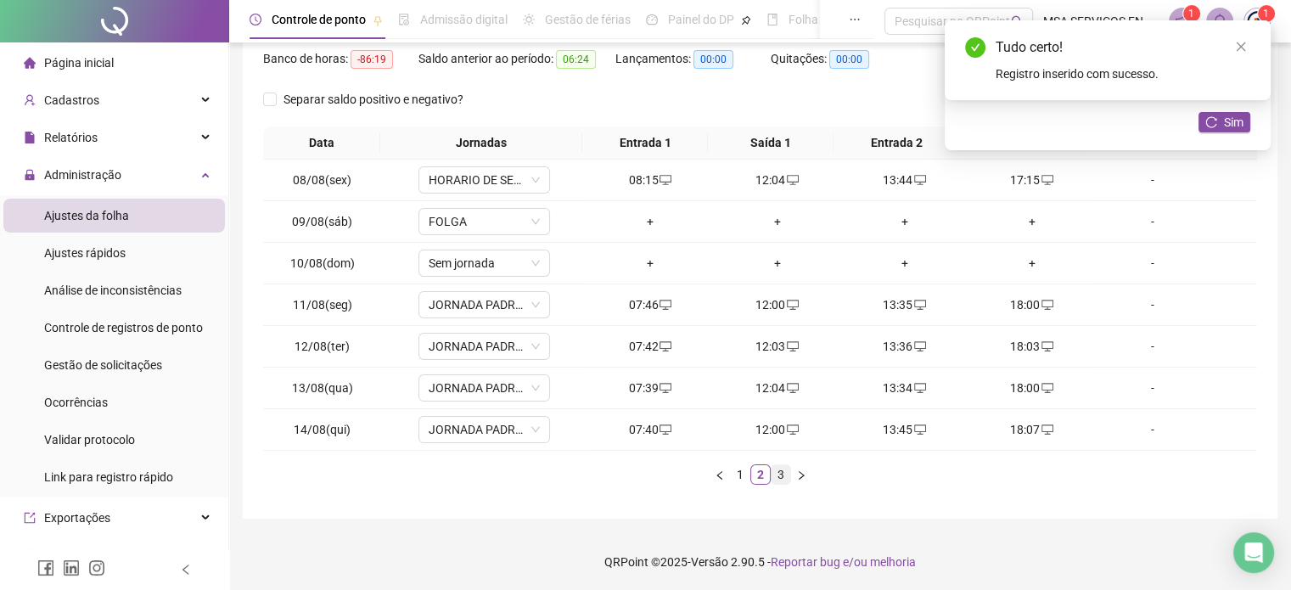
click at [777, 479] on link "3" at bounding box center [780, 474] width 19 height 19
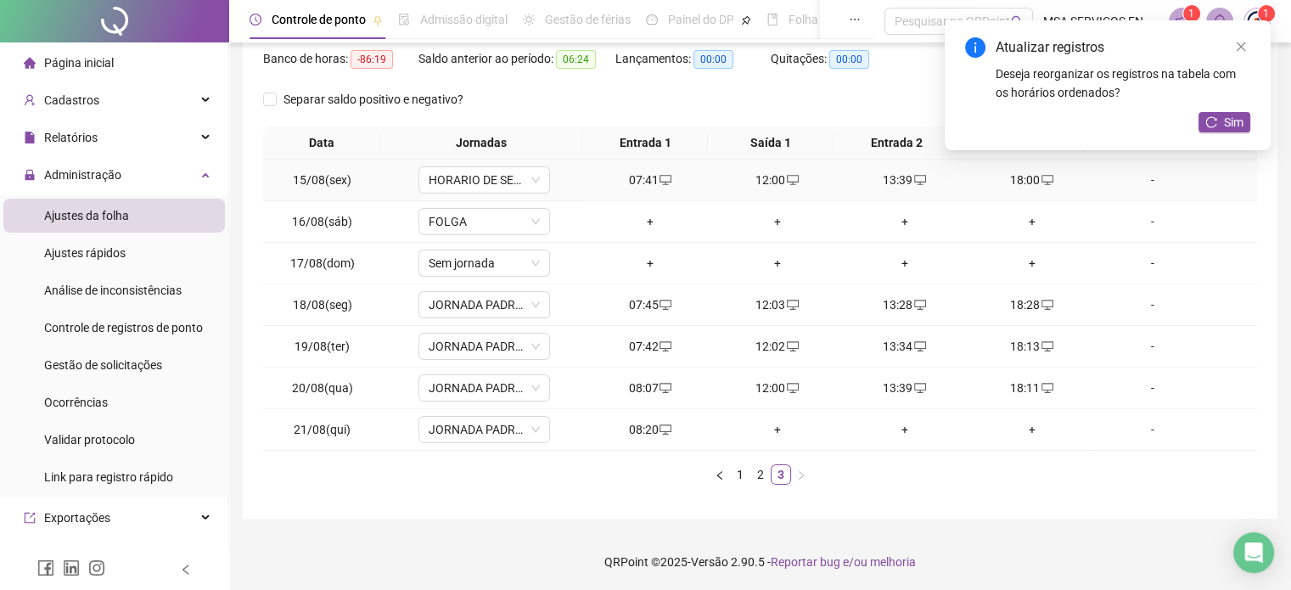
click at [1018, 182] on div "18:00" at bounding box center [1032, 180] width 114 height 19
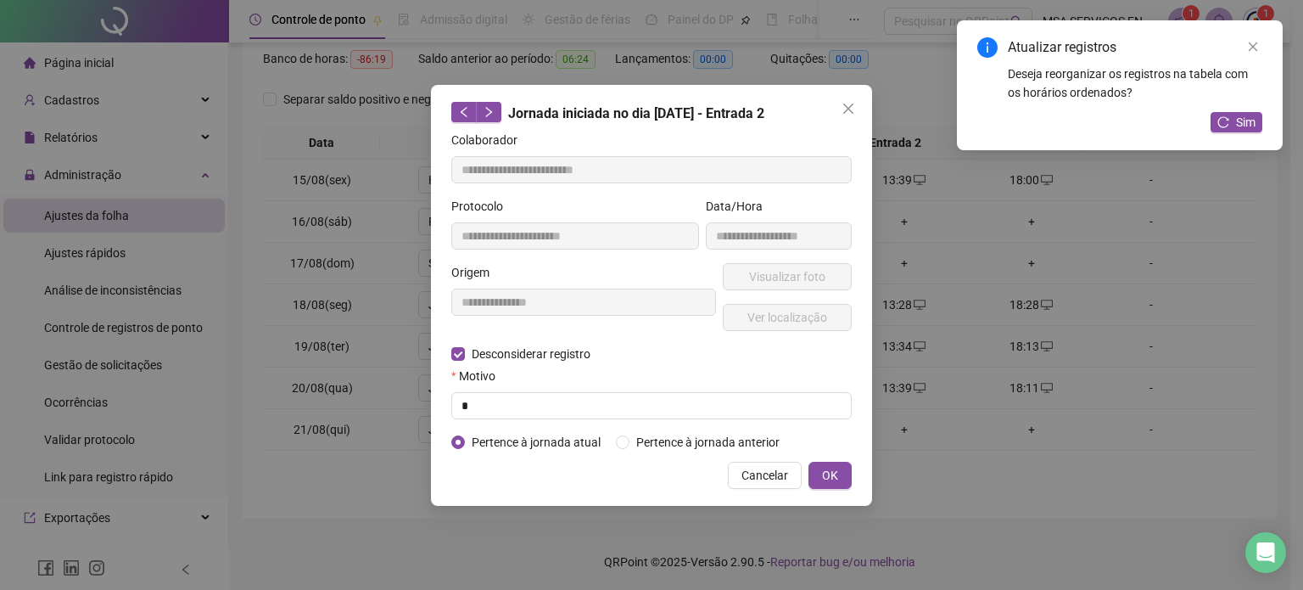
type input "**********"
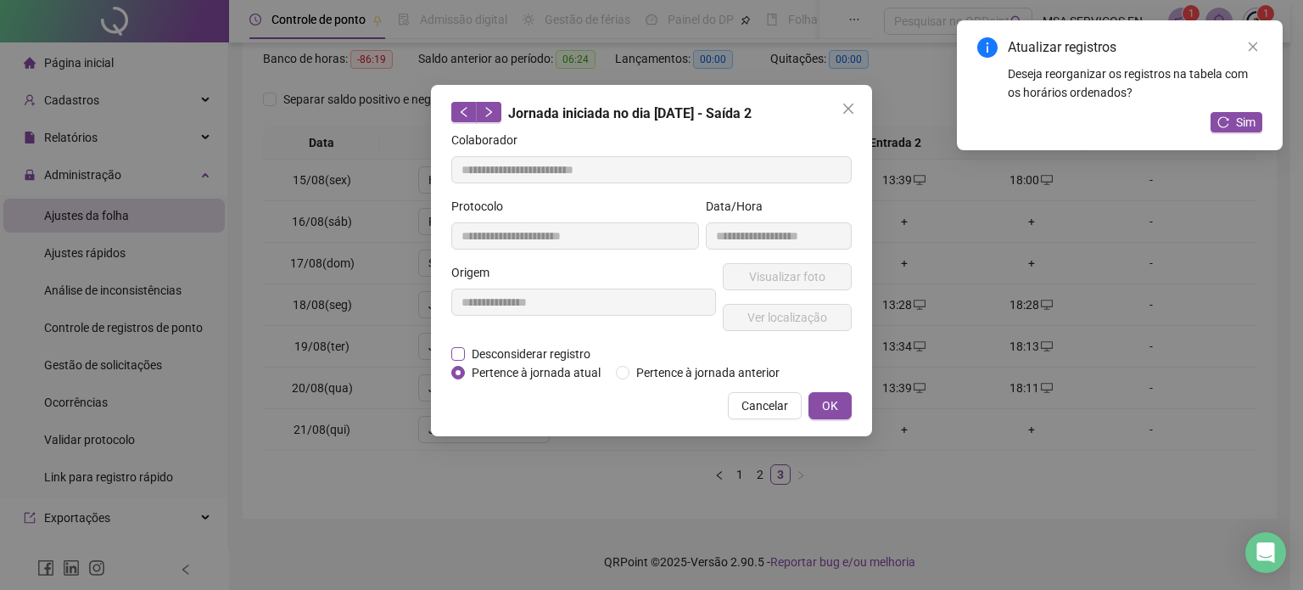
click at [474, 360] on span "Desconsiderar registro" at bounding box center [531, 354] width 132 height 19
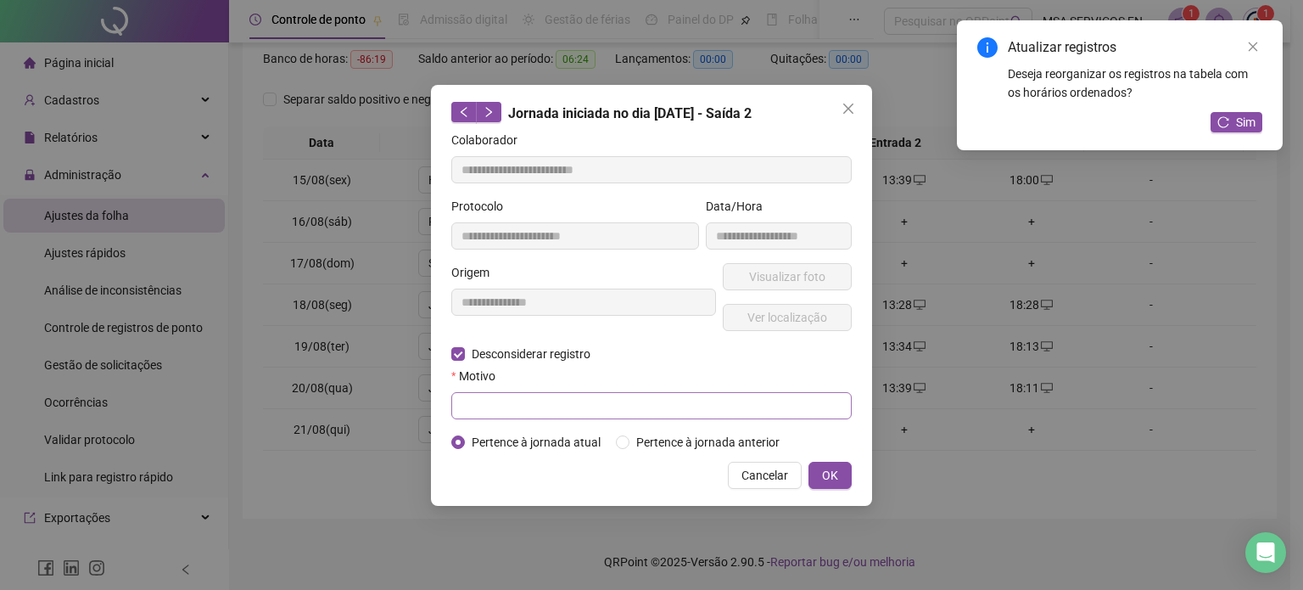
drag, startPoint x: 496, startPoint y: 390, endPoint x: 508, endPoint y: 410, distance: 23.3
click at [508, 410] on div "Motivo" at bounding box center [651, 393] width 401 height 53
click at [508, 410] on input "text" at bounding box center [651, 405] width 401 height 27
type input "*"
click at [827, 474] on span "OK" at bounding box center [830, 475] width 16 height 19
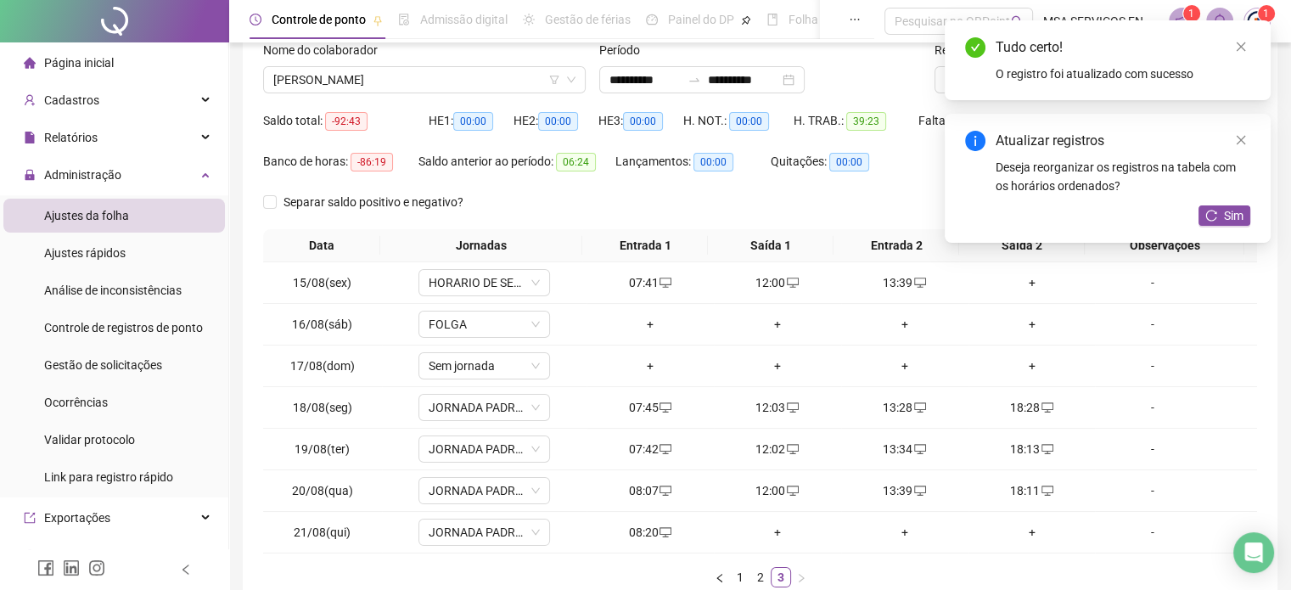
scroll to position [115, 0]
click at [1021, 281] on div "+" at bounding box center [1032, 283] width 114 height 19
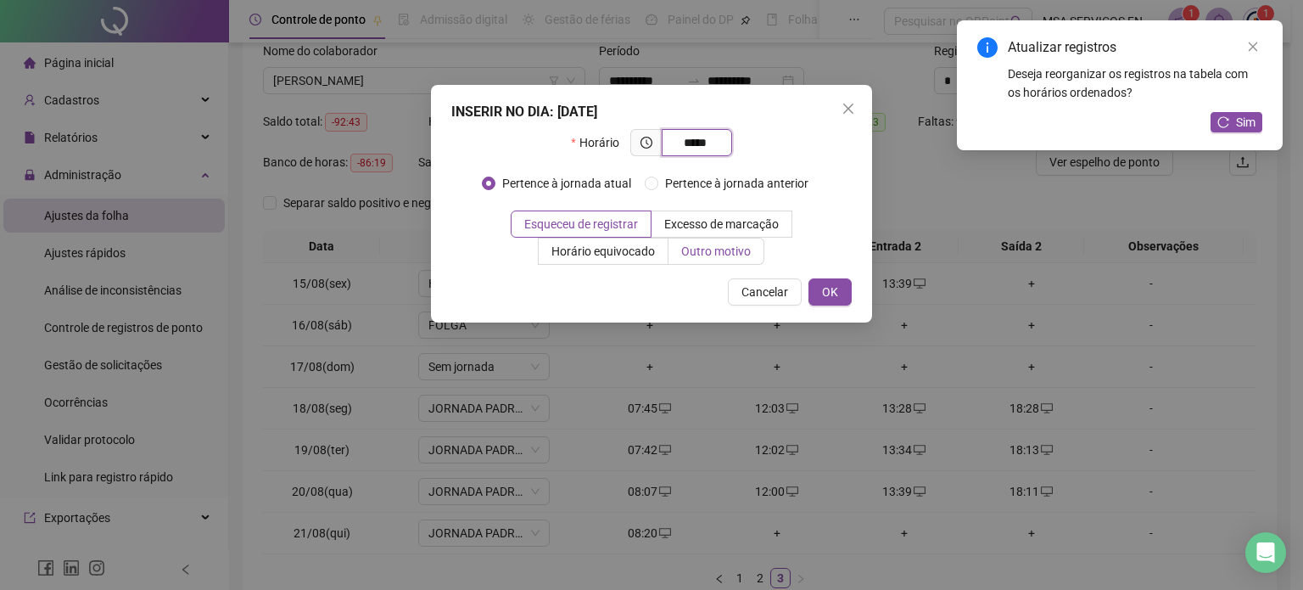
type input "*****"
click at [730, 249] on span "Outro motivo" at bounding box center [716, 251] width 70 height 14
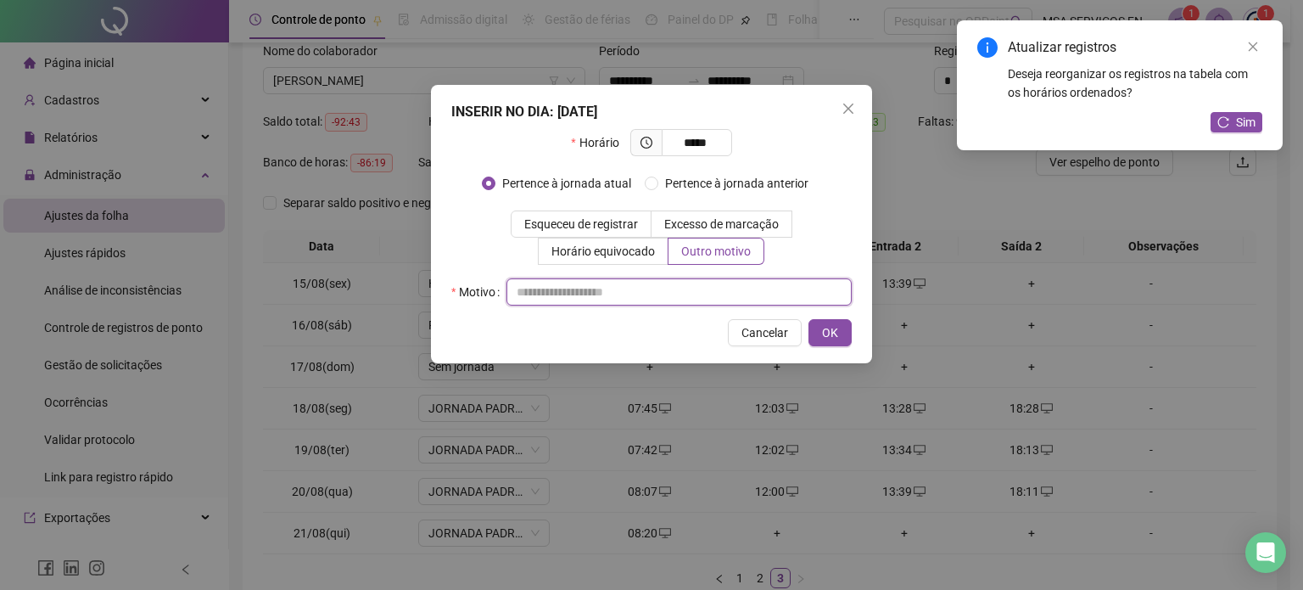
click at [726, 288] on input "text" at bounding box center [679, 291] width 345 height 27
type input "*"
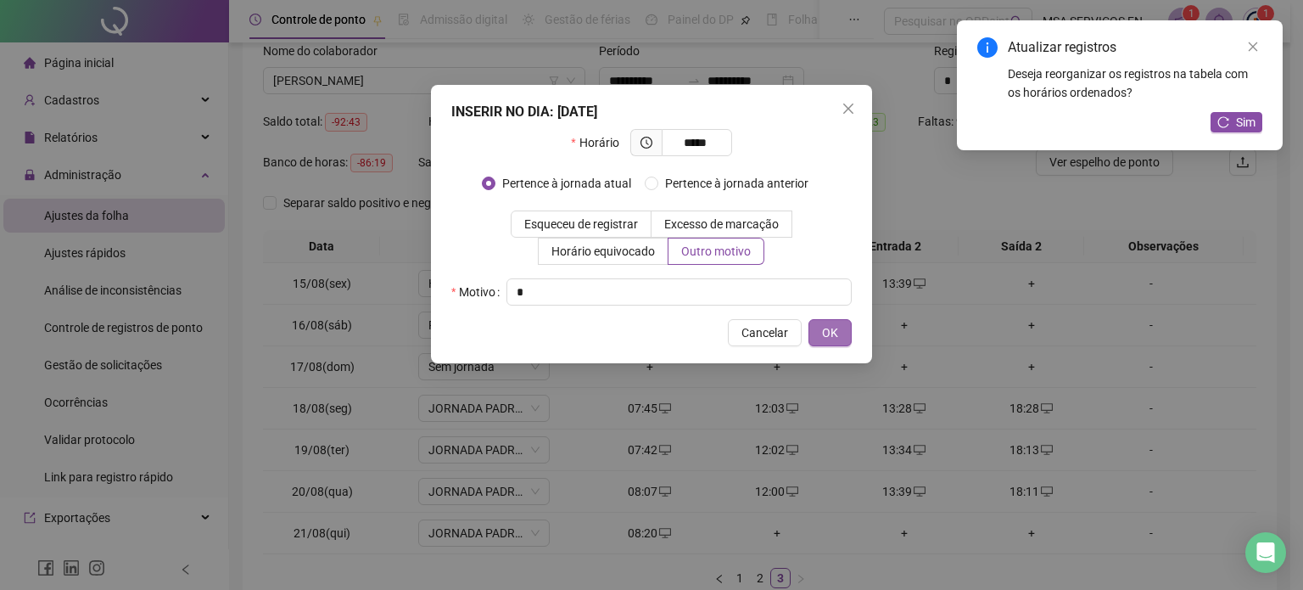
click at [834, 330] on span "OK" at bounding box center [830, 332] width 16 height 19
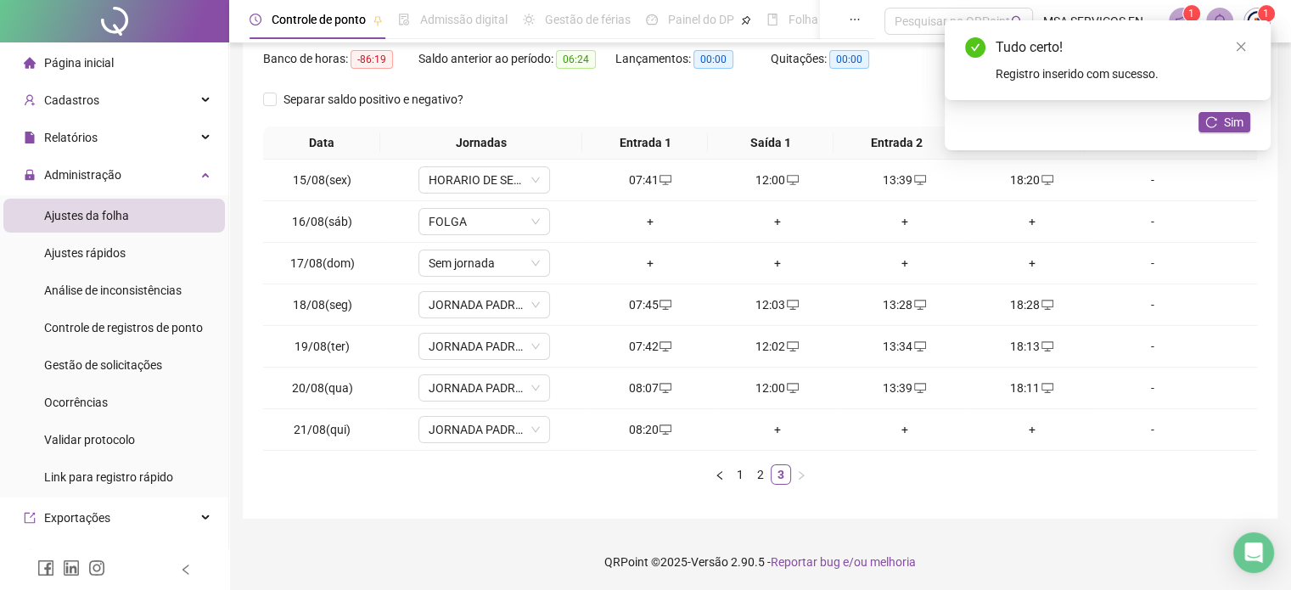
scroll to position [0, 0]
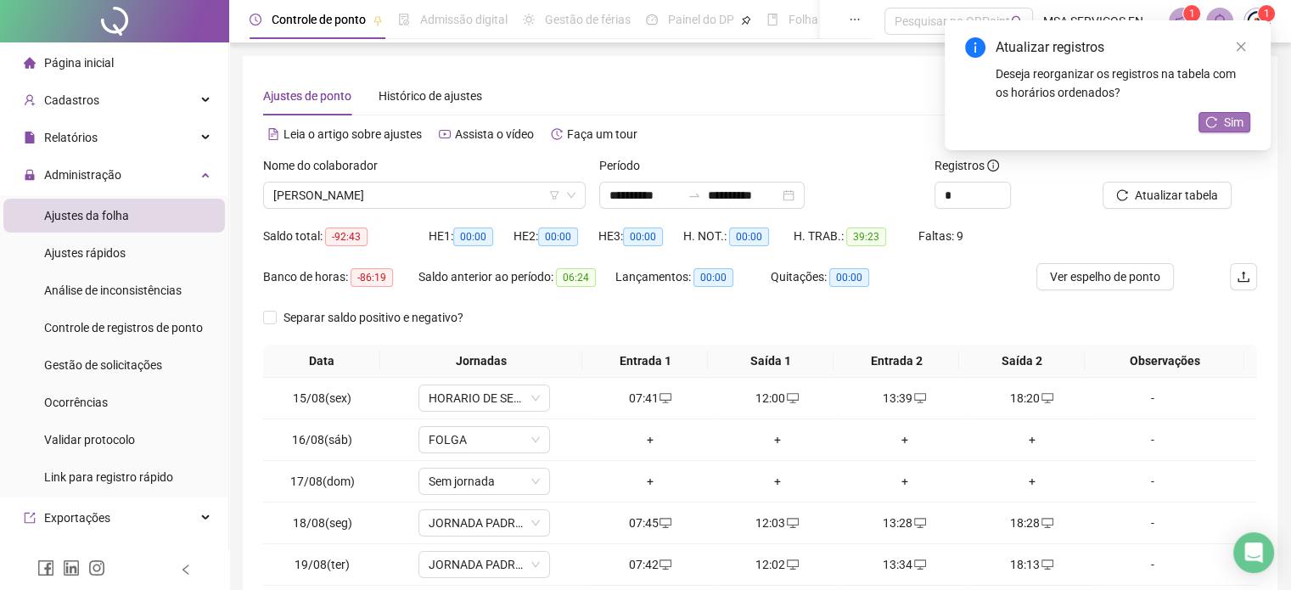
click at [1226, 115] on span "Sim" at bounding box center [1234, 122] width 20 height 19
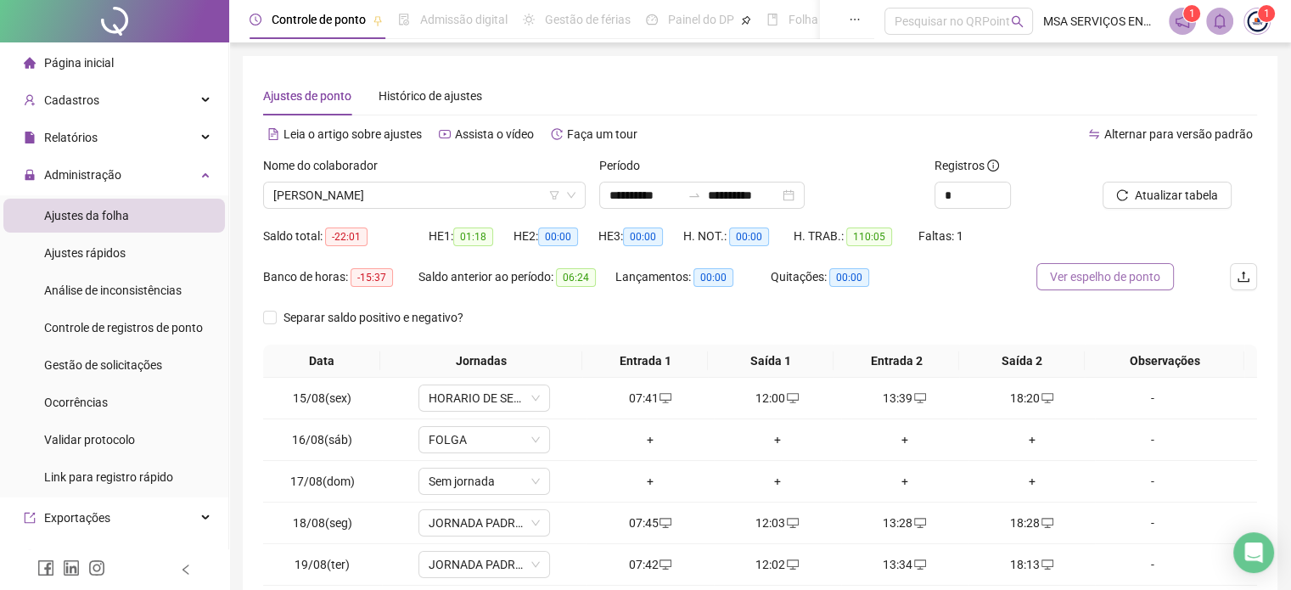
click at [1081, 275] on span "Ver espelho de ponto" at bounding box center [1105, 276] width 110 height 19
